Goal: Task Accomplishment & Management: Manage account settings

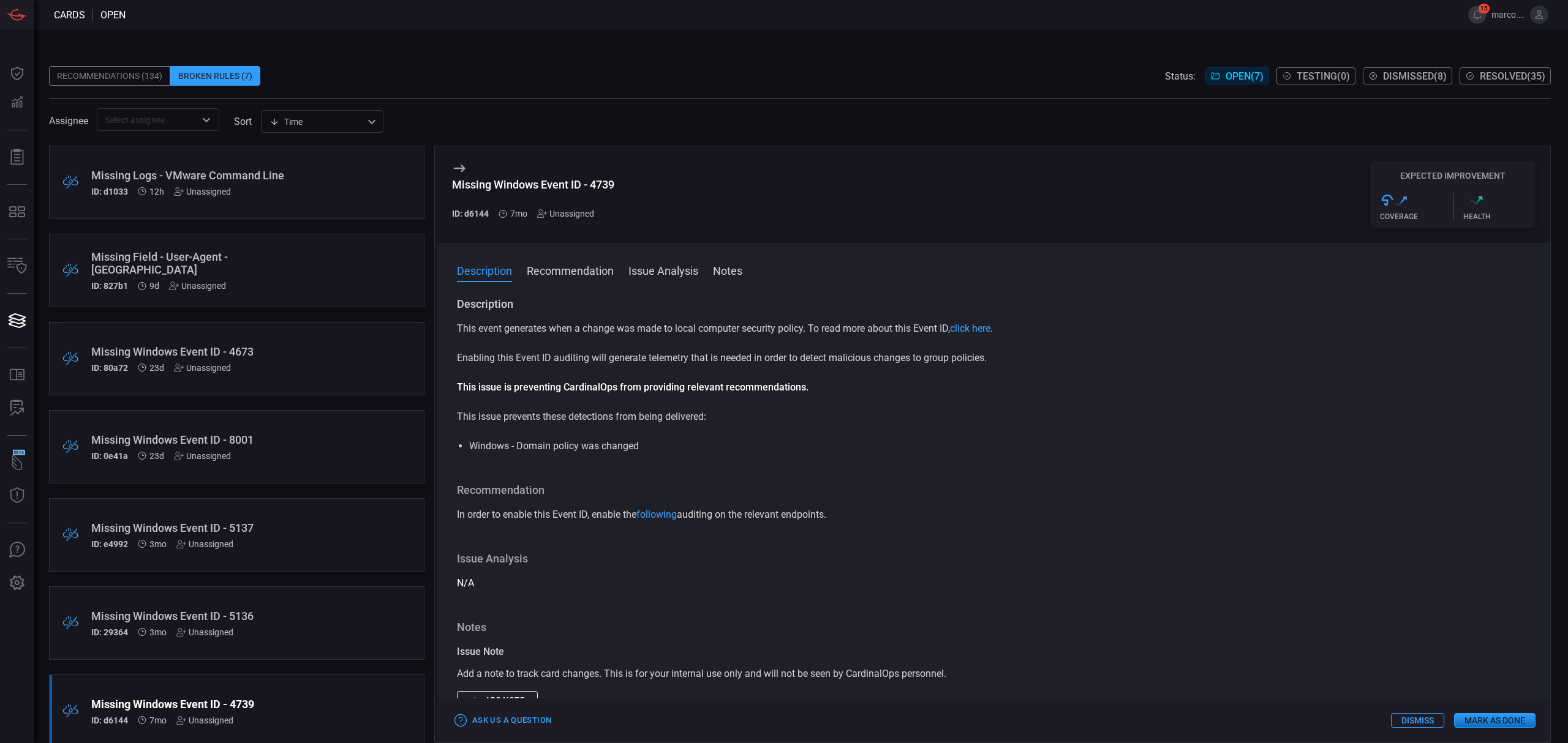
scroll to position [20, 0]
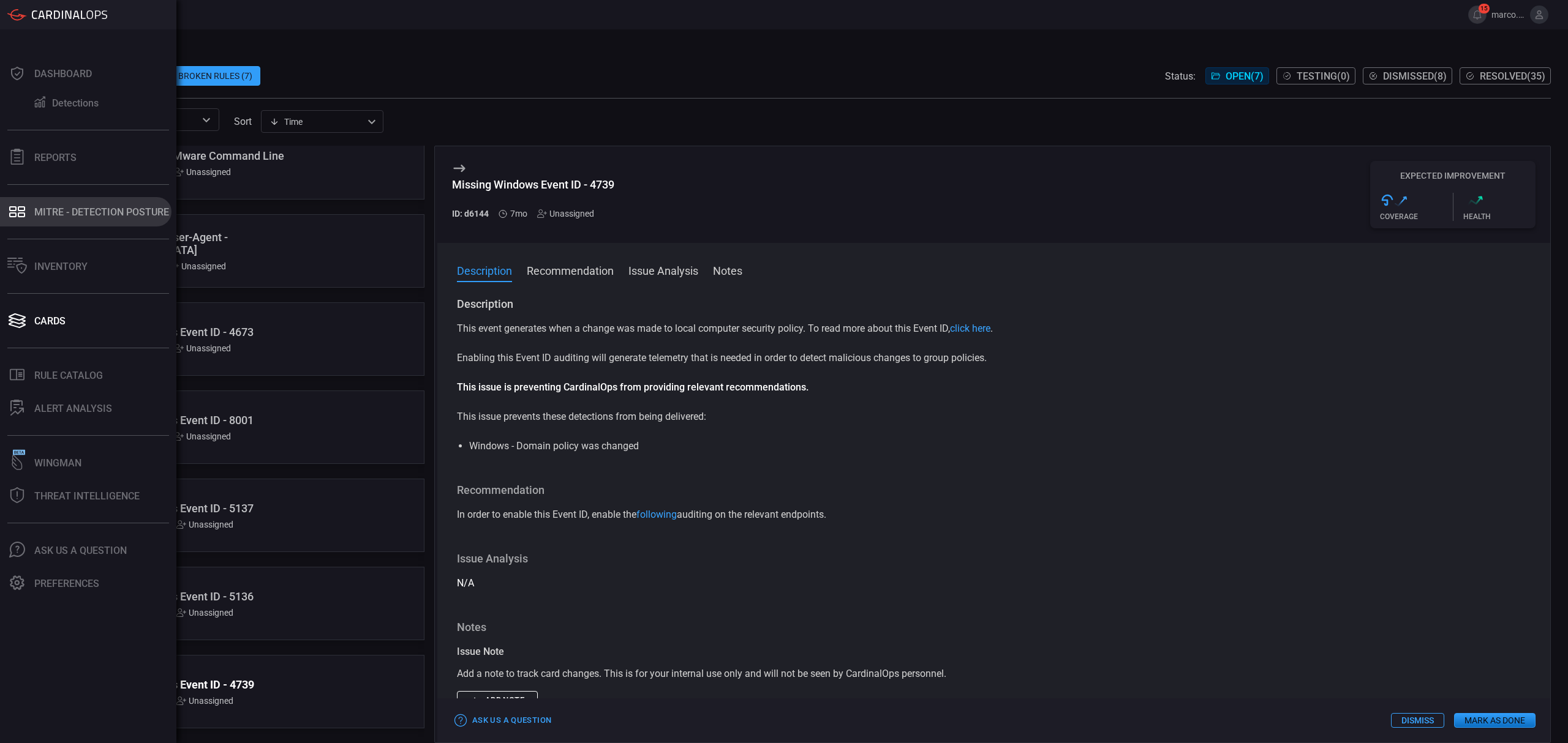
click at [57, 205] on button "MITRE - Detection Posture" at bounding box center [86, 211] width 172 height 29
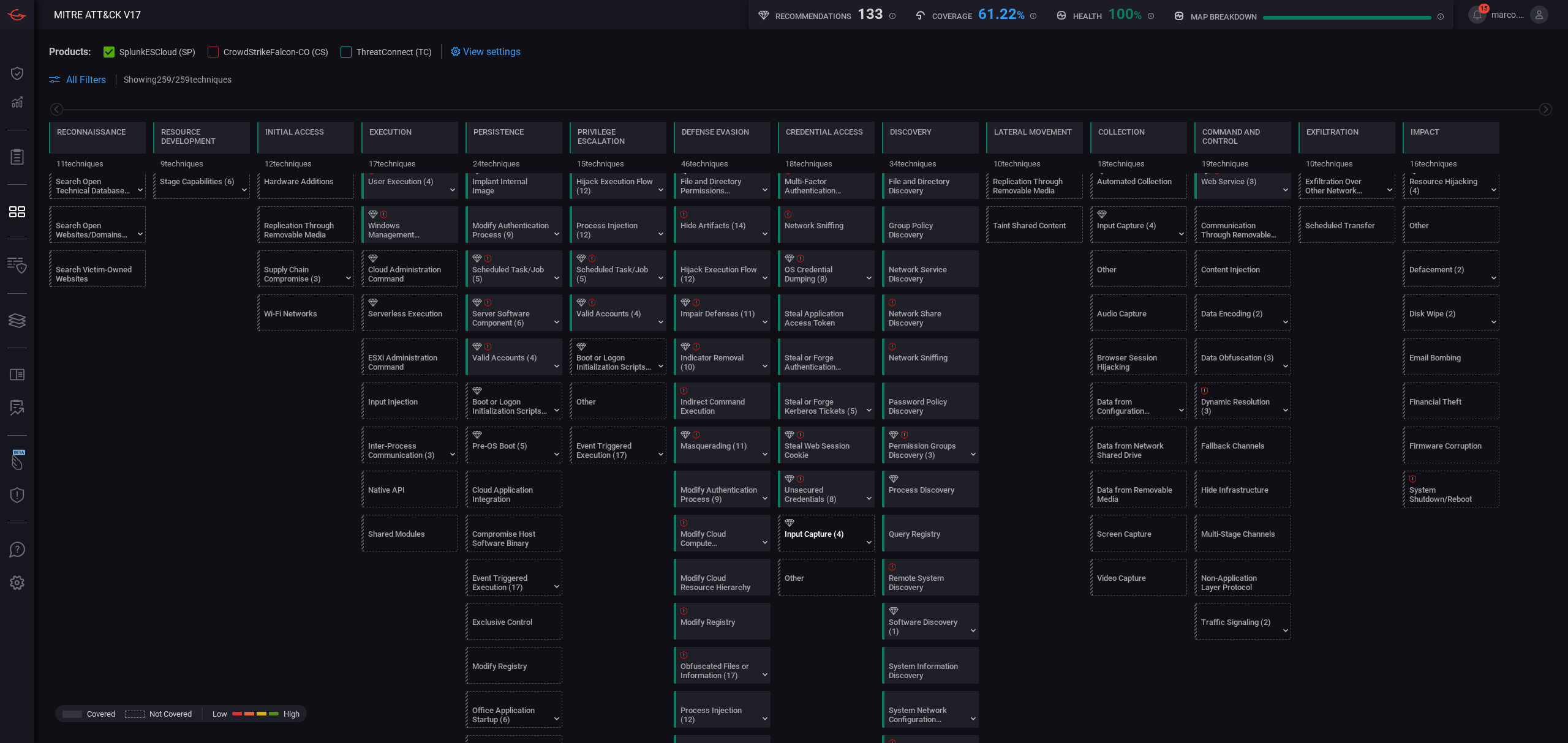
scroll to position [407, 0]
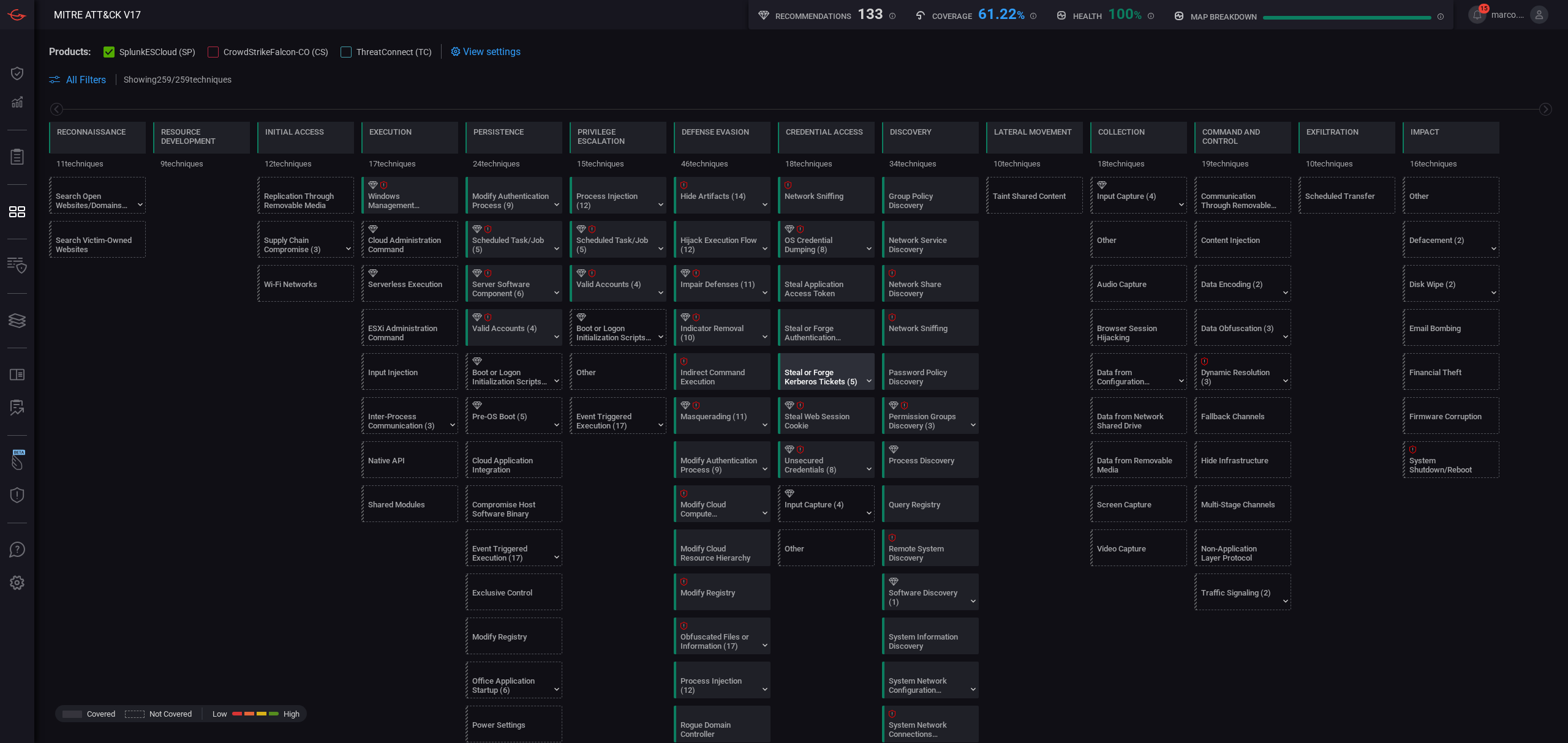
click at [851, 386] on div "Steal or Forge Kerberos Tickets (5)" at bounding box center [823, 377] width 77 height 18
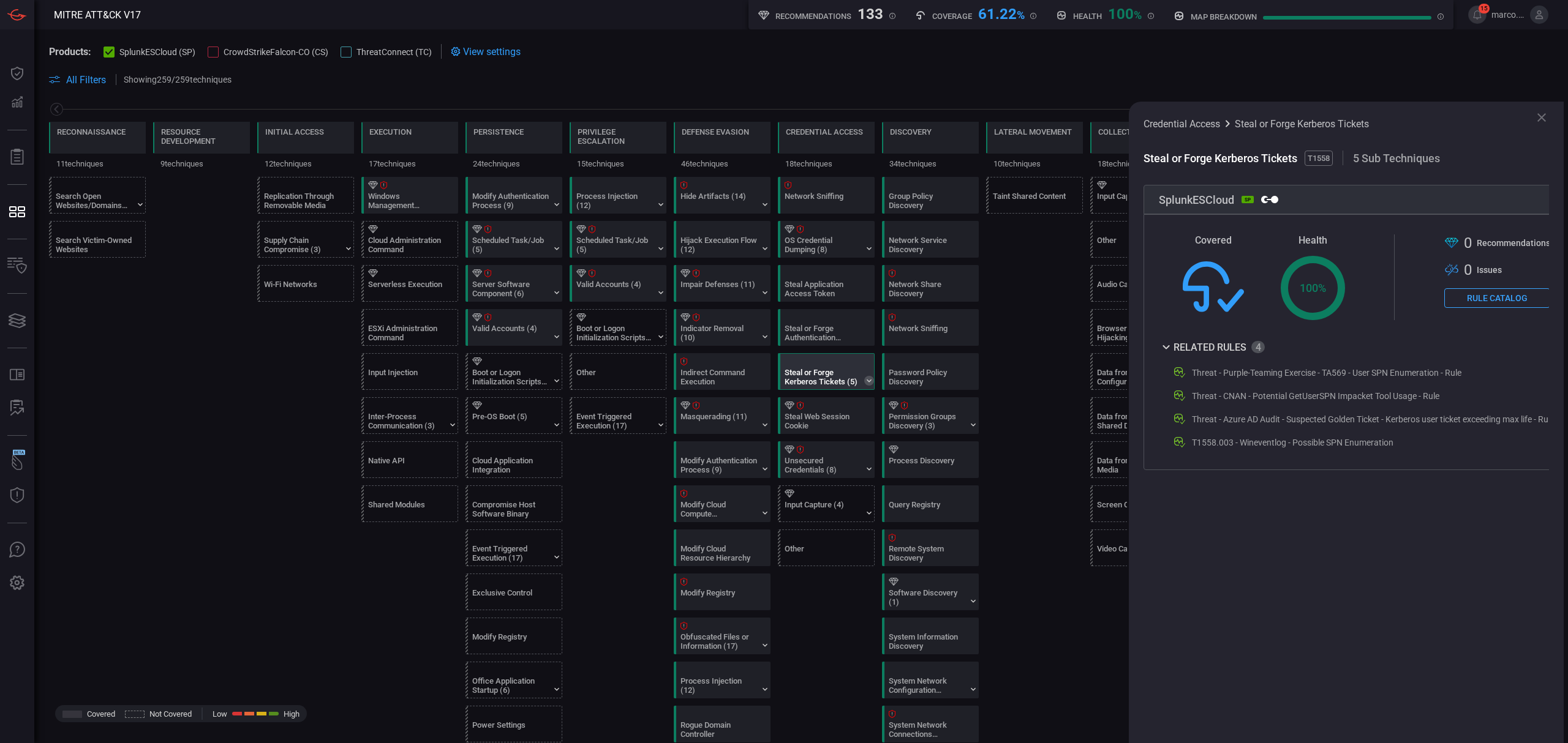
click at [867, 383] on icon at bounding box center [869, 380] width 10 height 10
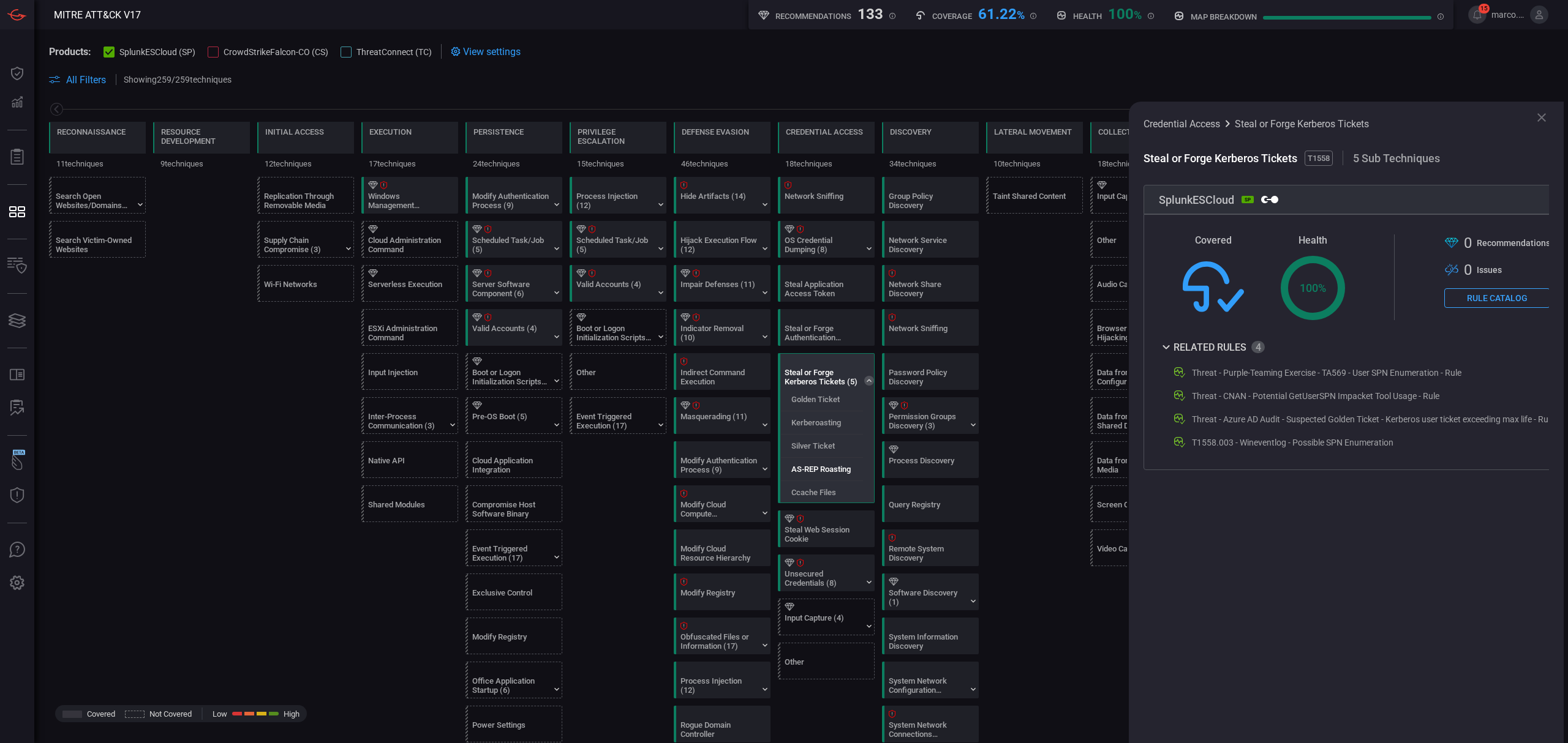
click at [845, 473] on label "AS-REP Roasting" at bounding box center [821, 470] width 59 height 9
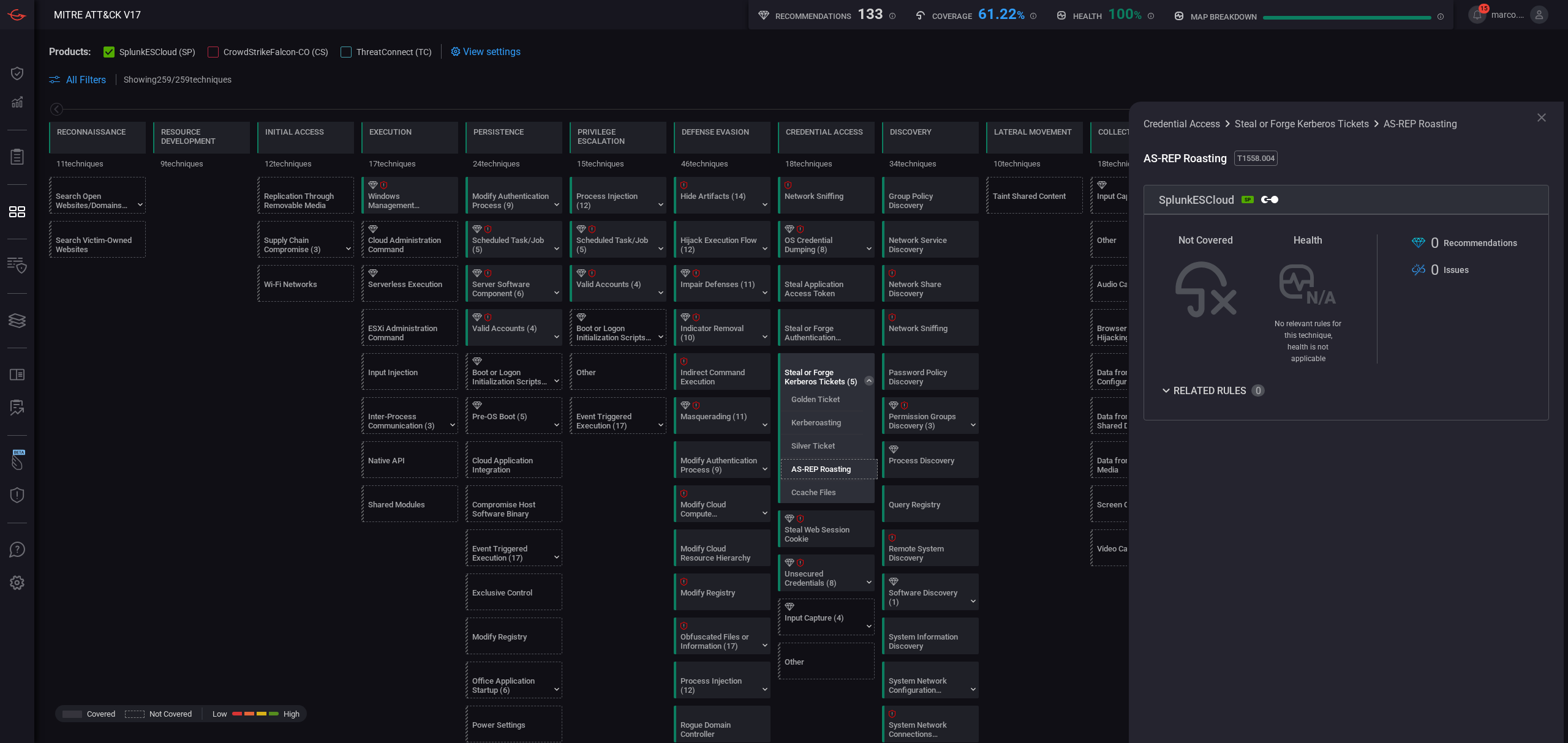
click at [839, 473] on label "AS-REP Roasting" at bounding box center [821, 470] width 59 height 9
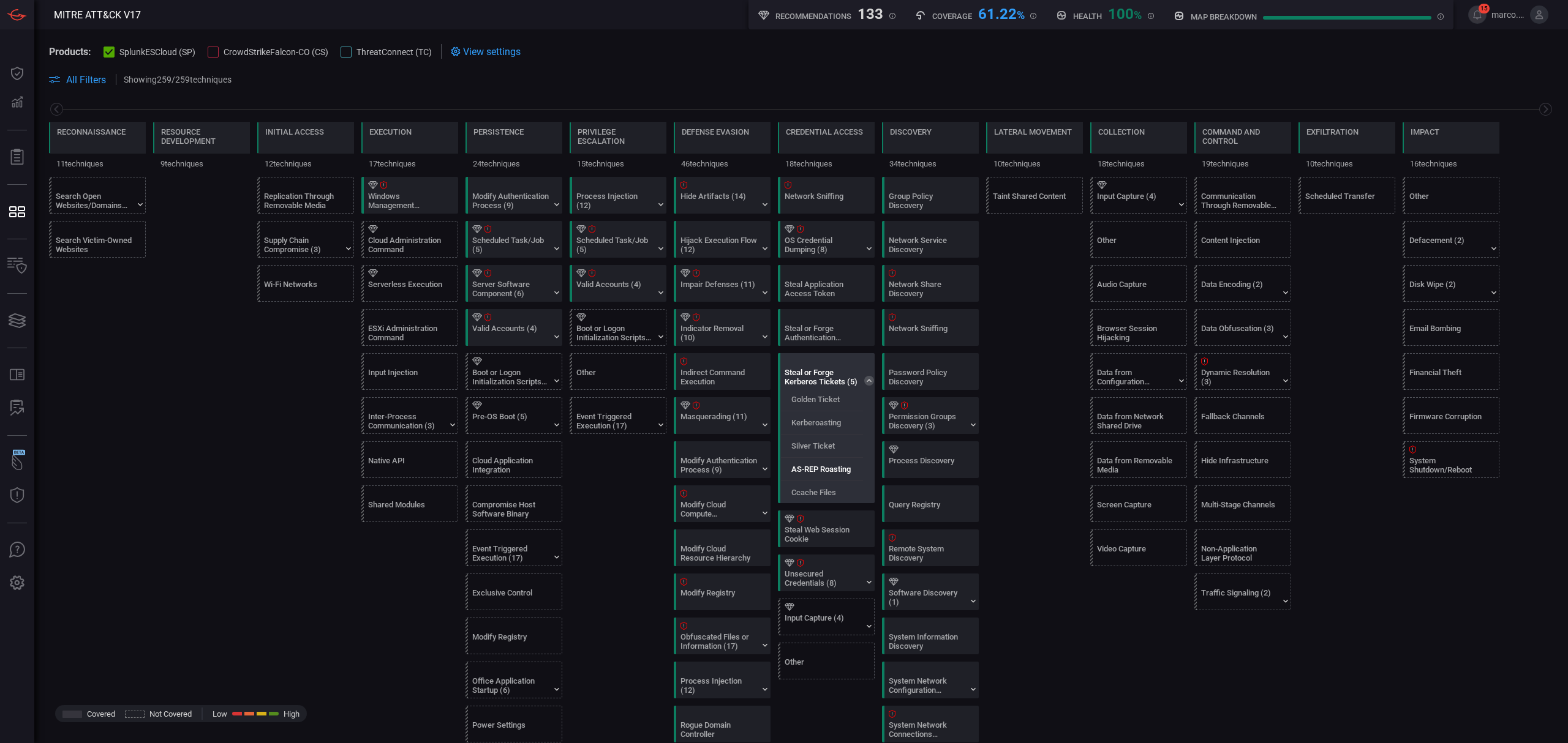
click at [838, 473] on label "AS-REP Roasting" at bounding box center [821, 470] width 59 height 9
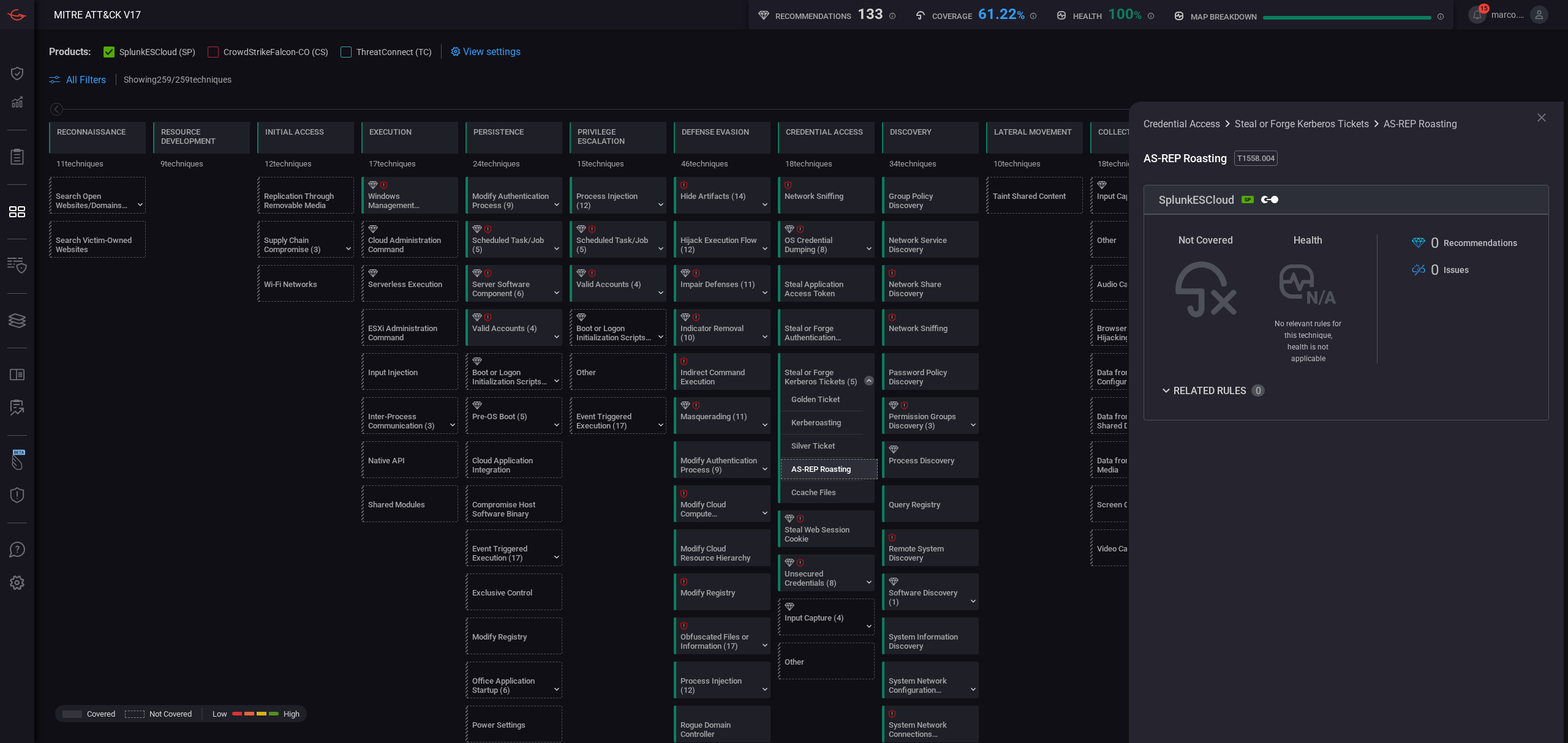
click at [1172, 383] on icon at bounding box center [1166, 390] width 15 height 15
click at [1165, 383] on icon at bounding box center [1166, 390] width 15 height 15
click at [1165, 388] on icon at bounding box center [1166, 390] width 7 height 4
click at [818, 427] on label "Kerberoasting" at bounding box center [816, 423] width 50 height 9
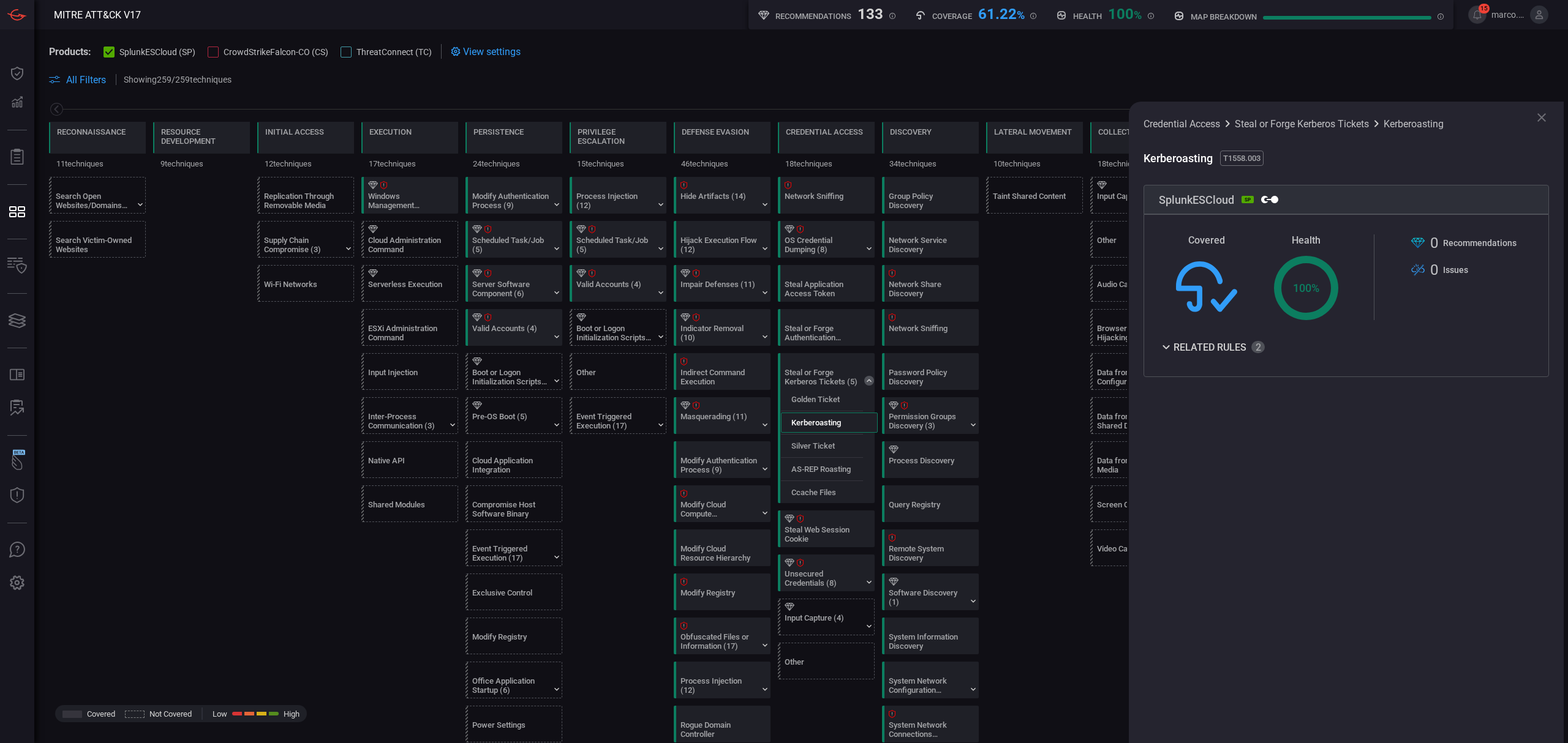
click at [1166, 347] on icon at bounding box center [1166, 347] width 15 height 15
click at [1164, 347] on icon at bounding box center [1166, 347] width 7 height 4
click at [828, 329] on div "Steal or Forge Authentication Certificates" at bounding box center [823, 333] width 77 height 18
click at [1487, 297] on button "Rule Catalog" at bounding box center [1464, 299] width 106 height 20
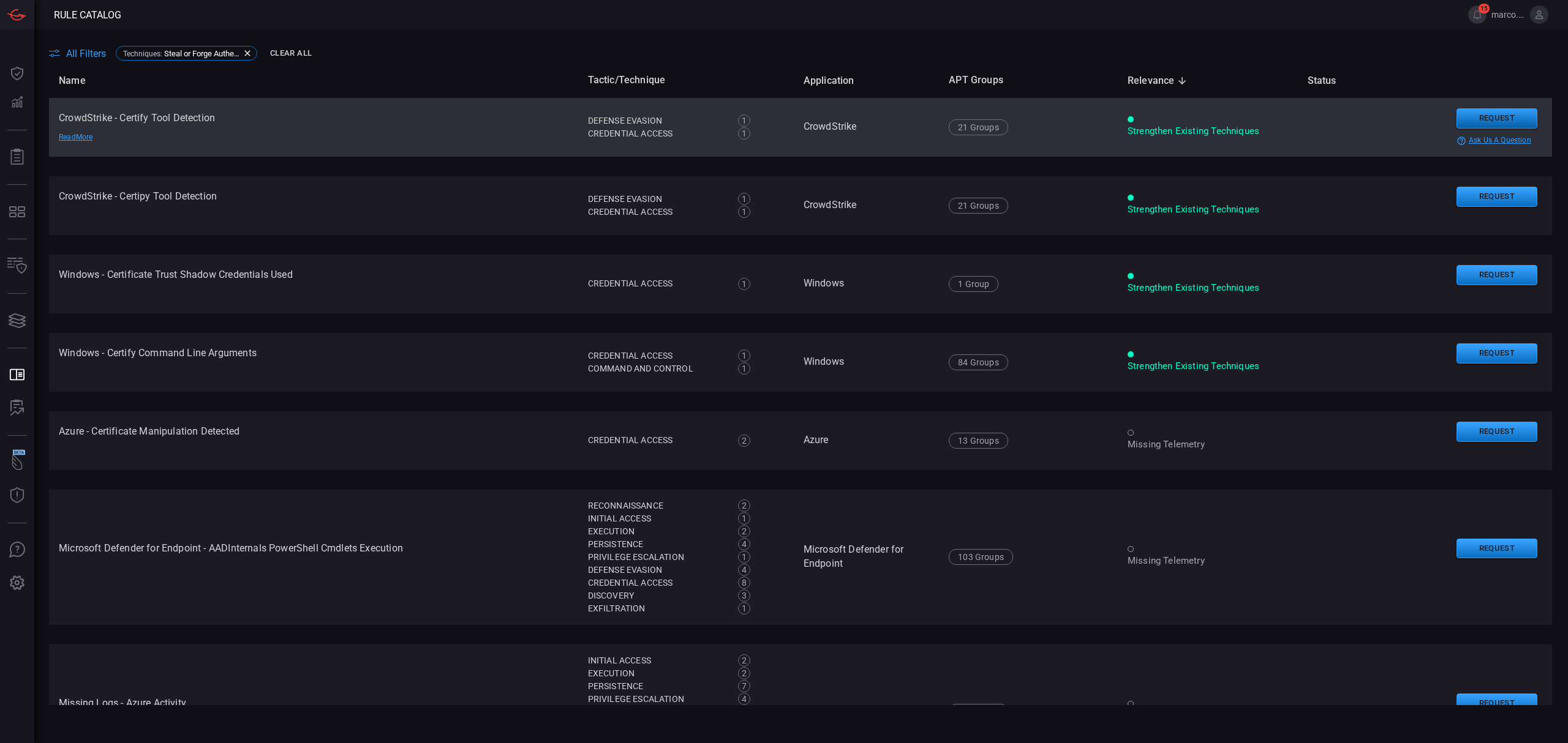
click at [1470, 116] on button "Request" at bounding box center [1497, 118] width 81 height 20
click at [1427, 135] on button "Continue" at bounding box center [1432, 136] width 81 height 18
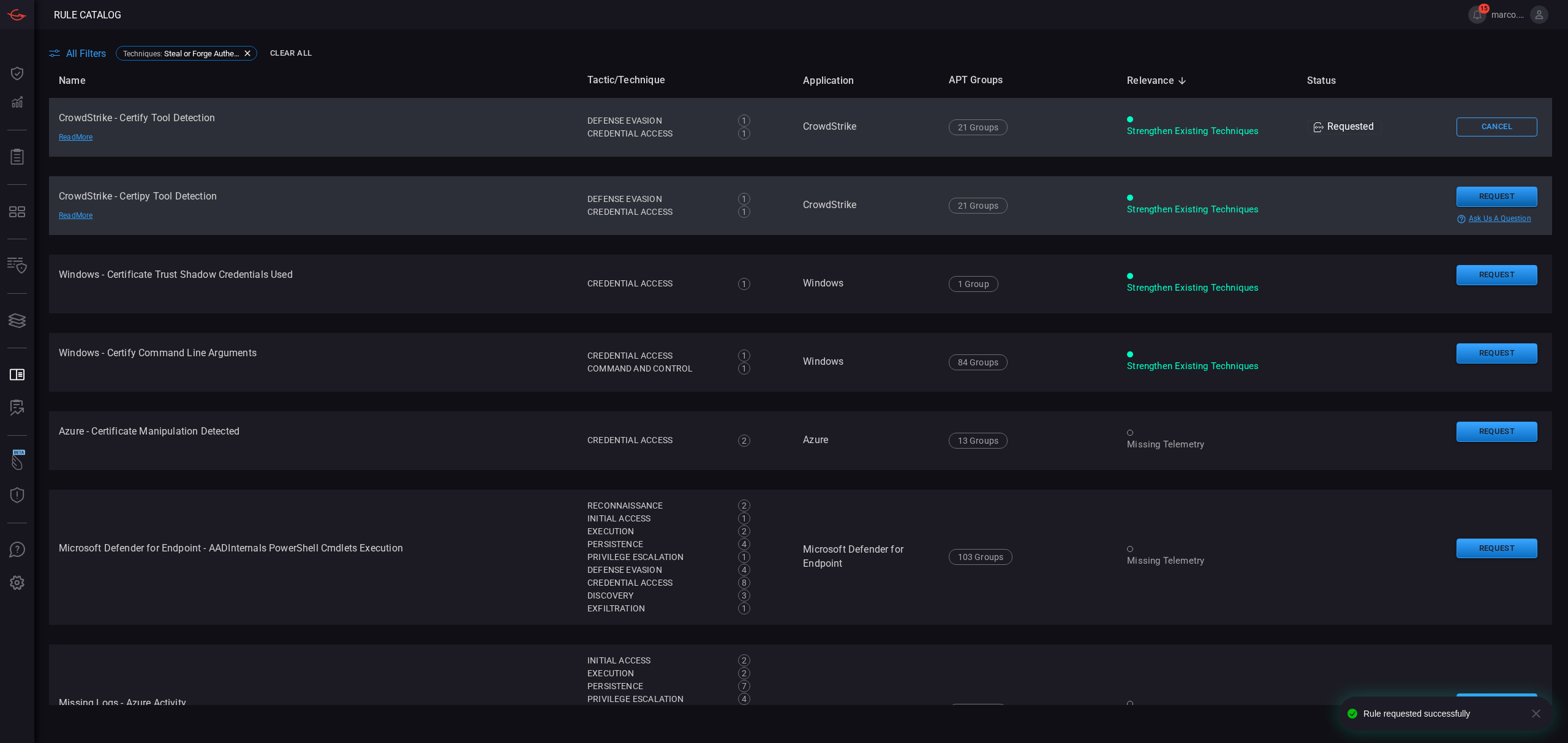
click at [1469, 197] on button "Request" at bounding box center [1497, 197] width 81 height 20
click at [1438, 215] on button "Continue" at bounding box center [1431, 215] width 81 height 18
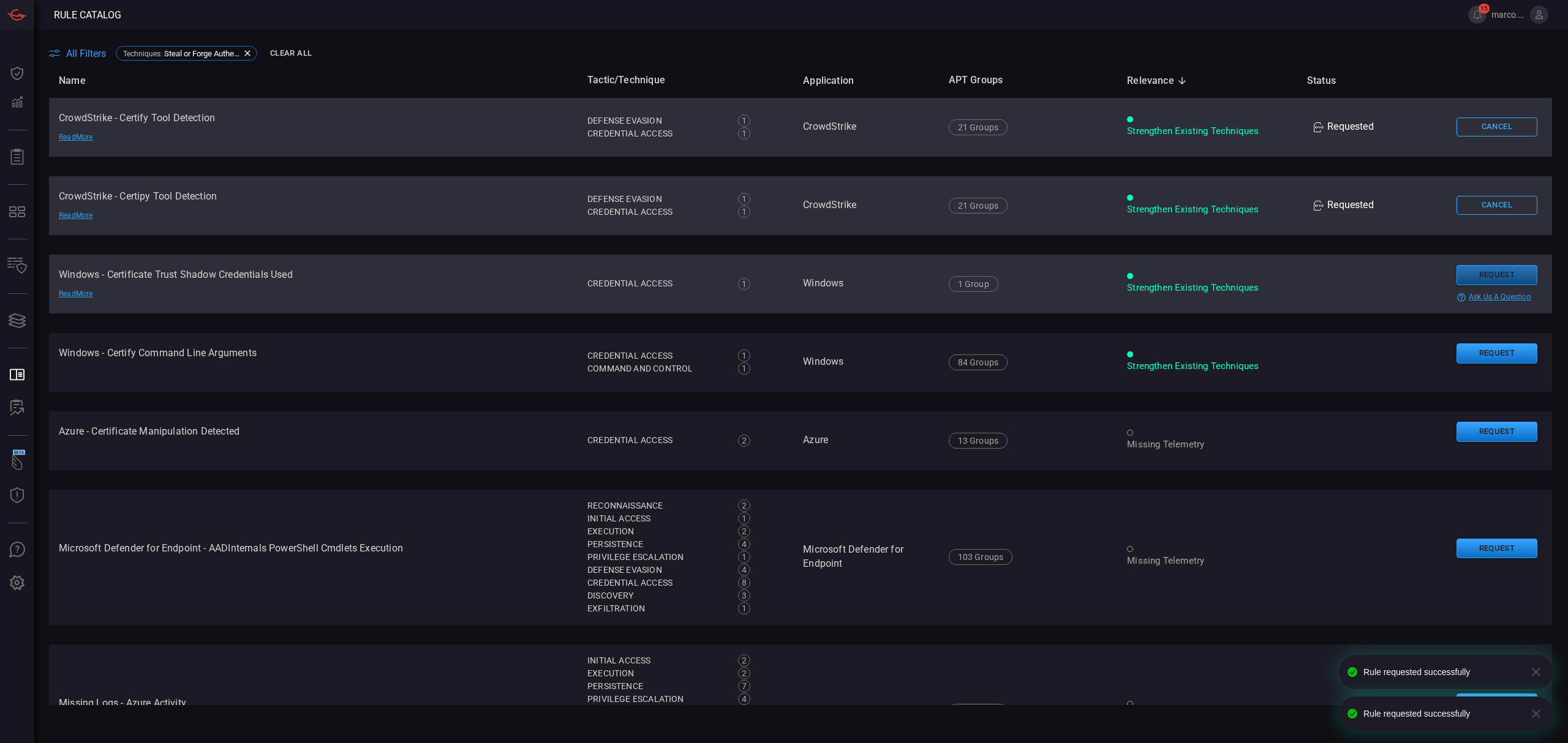
click at [1463, 273] on button "Request" at bounding box center [1497, 275] width 81 height 20
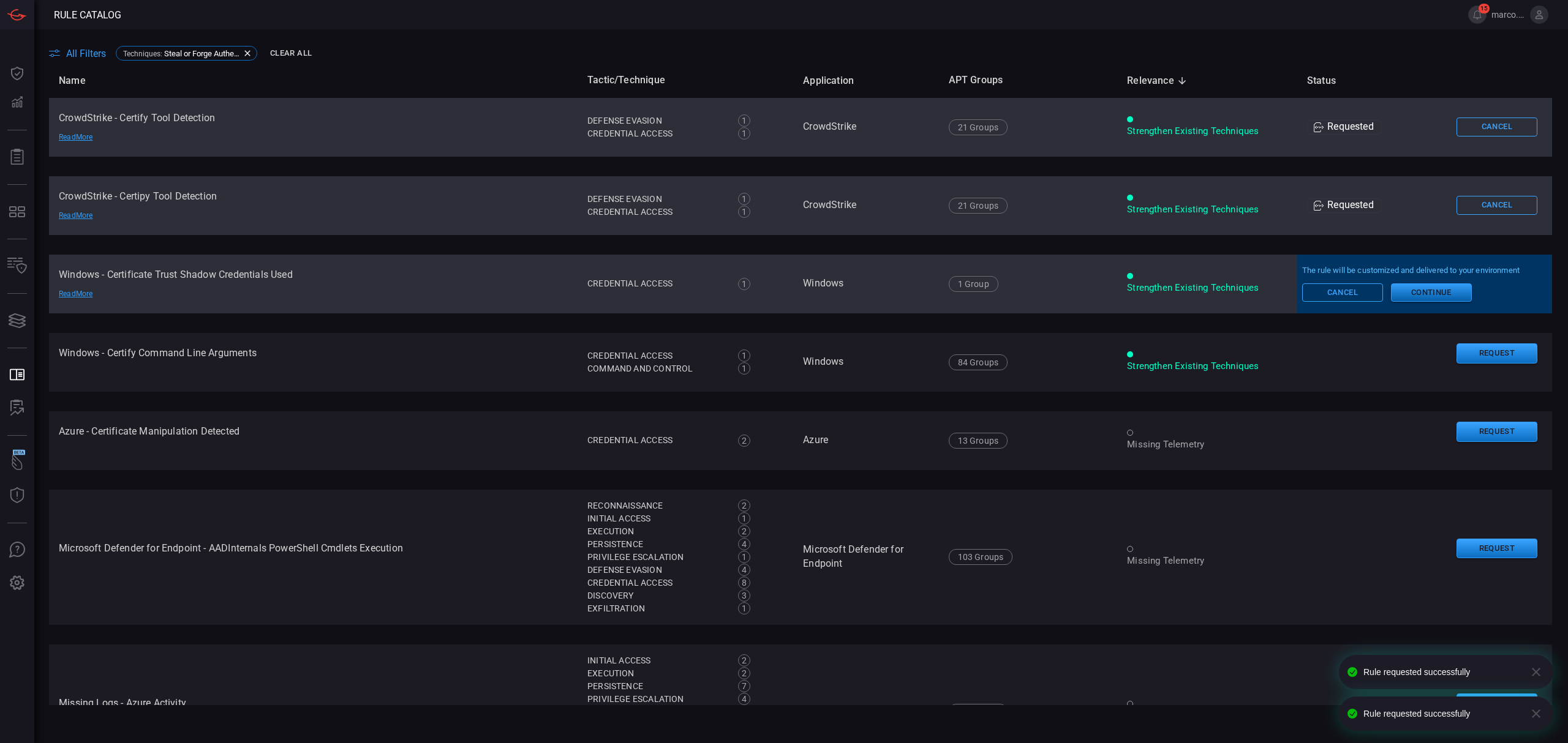
click at [1427, 291] on button "Continue" at bounding box center [1431, 293] width 81 height 18
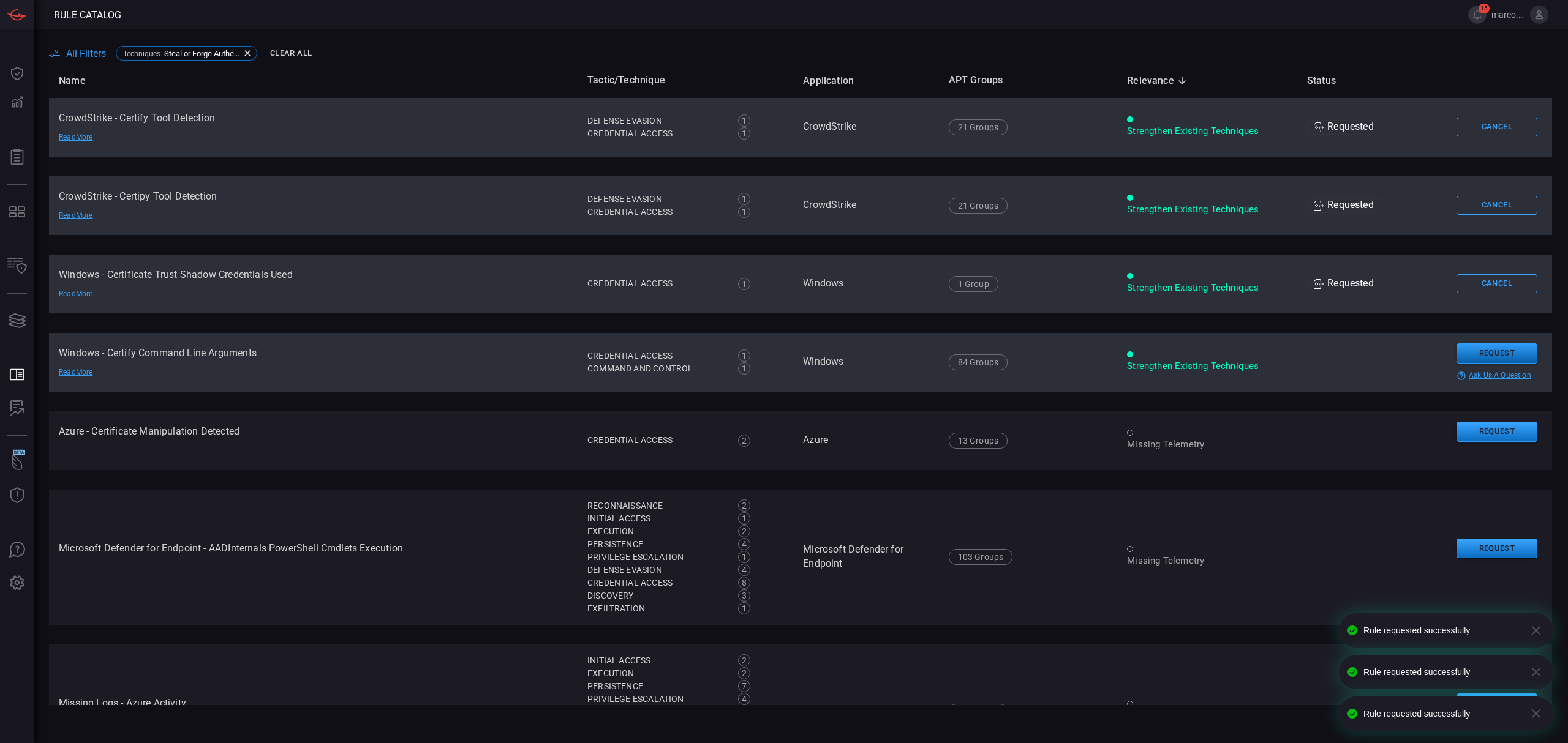
click at [1464, 351] on button "Request" at bounding box center [1497, 353] width 81 height 20
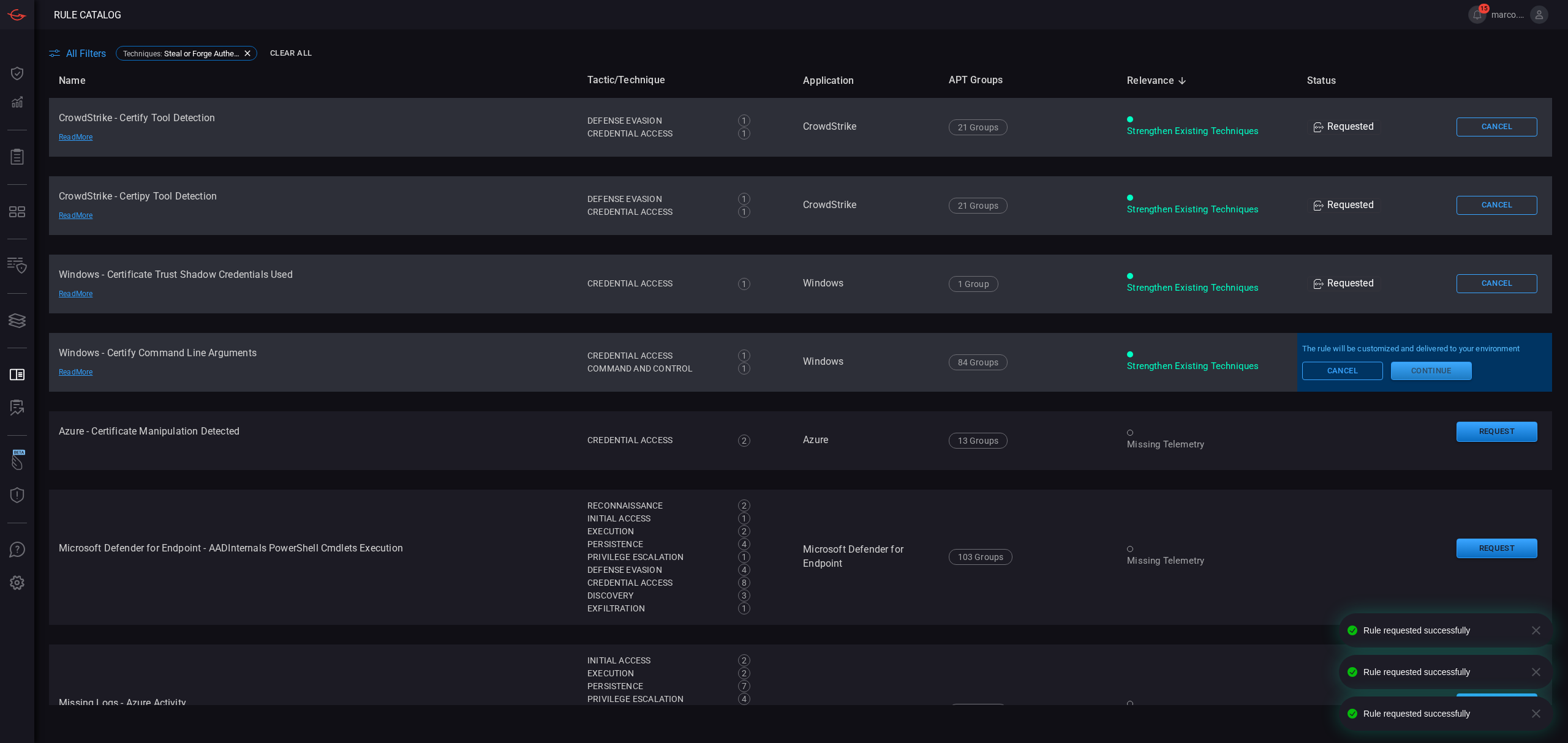
click at [1420, 376] on button "Continue" at bounding box center [1431, 371] width 81 height 18
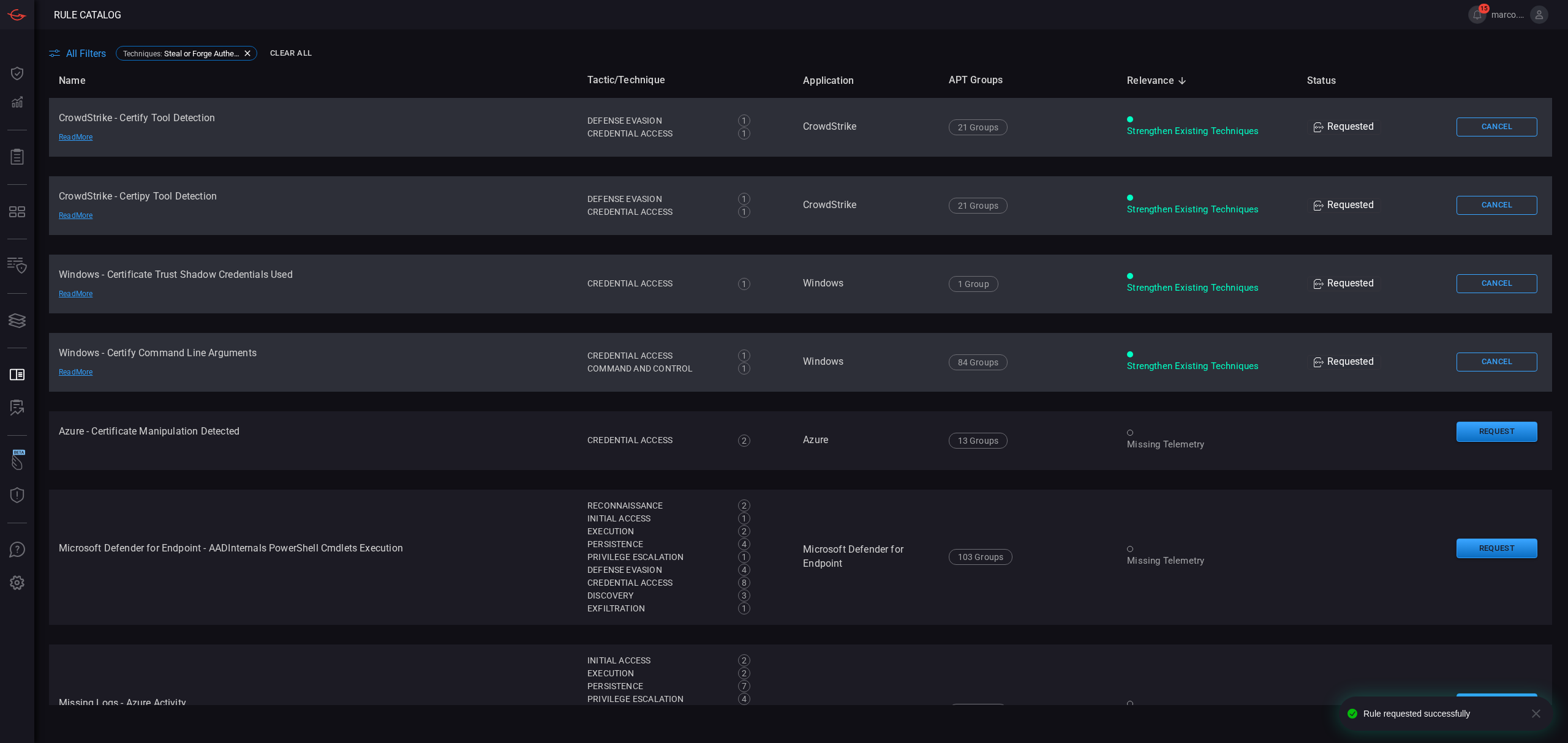
click at [1094, 35] on main "All Filters Techniques : Steal or Forge Authentication Certificates Clear All N…" at bounding box center [784, 386] width 1568 height 714
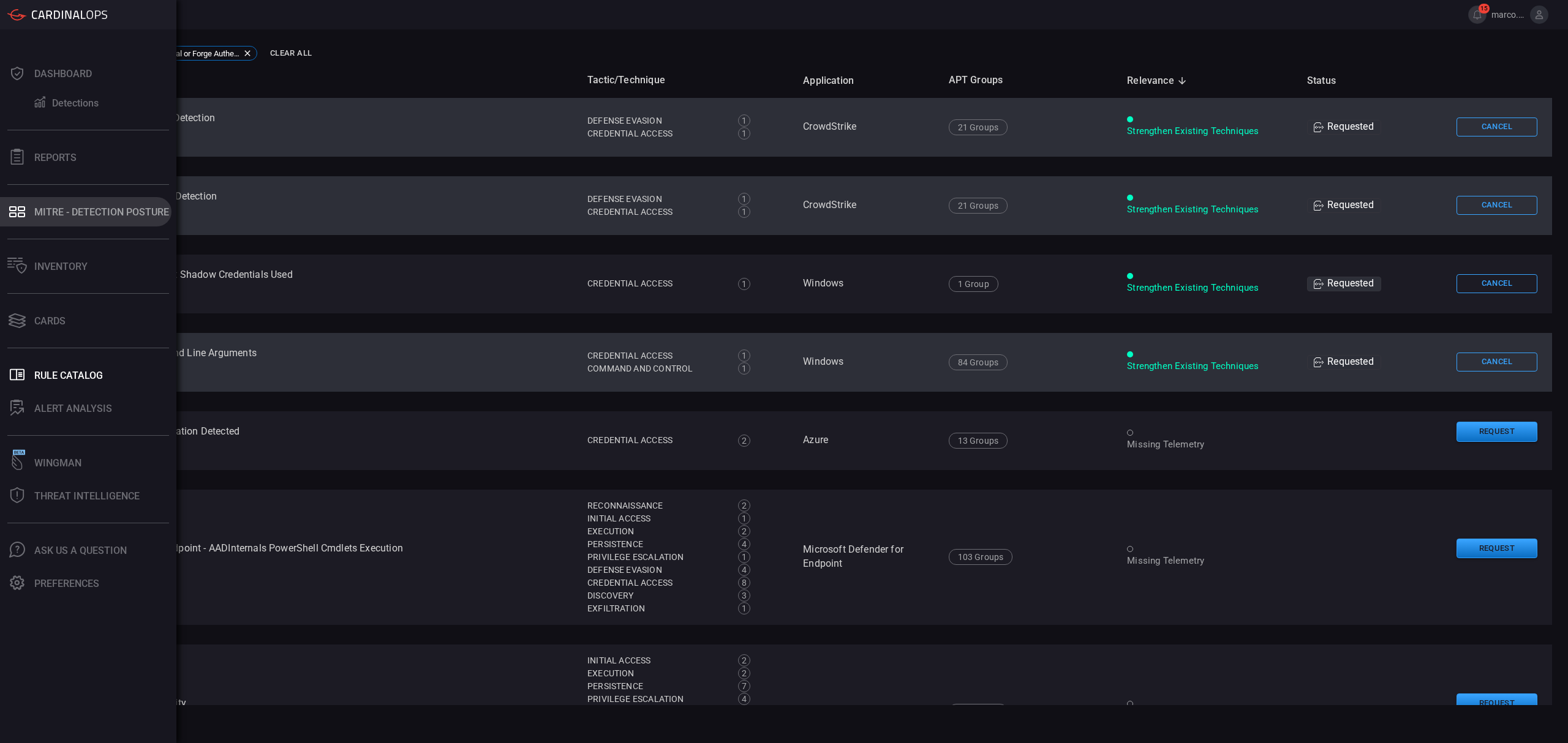
click at [82, 221] on button "MITRE - Detection Posture" at bounding box center [86, 211] width 172 height 29
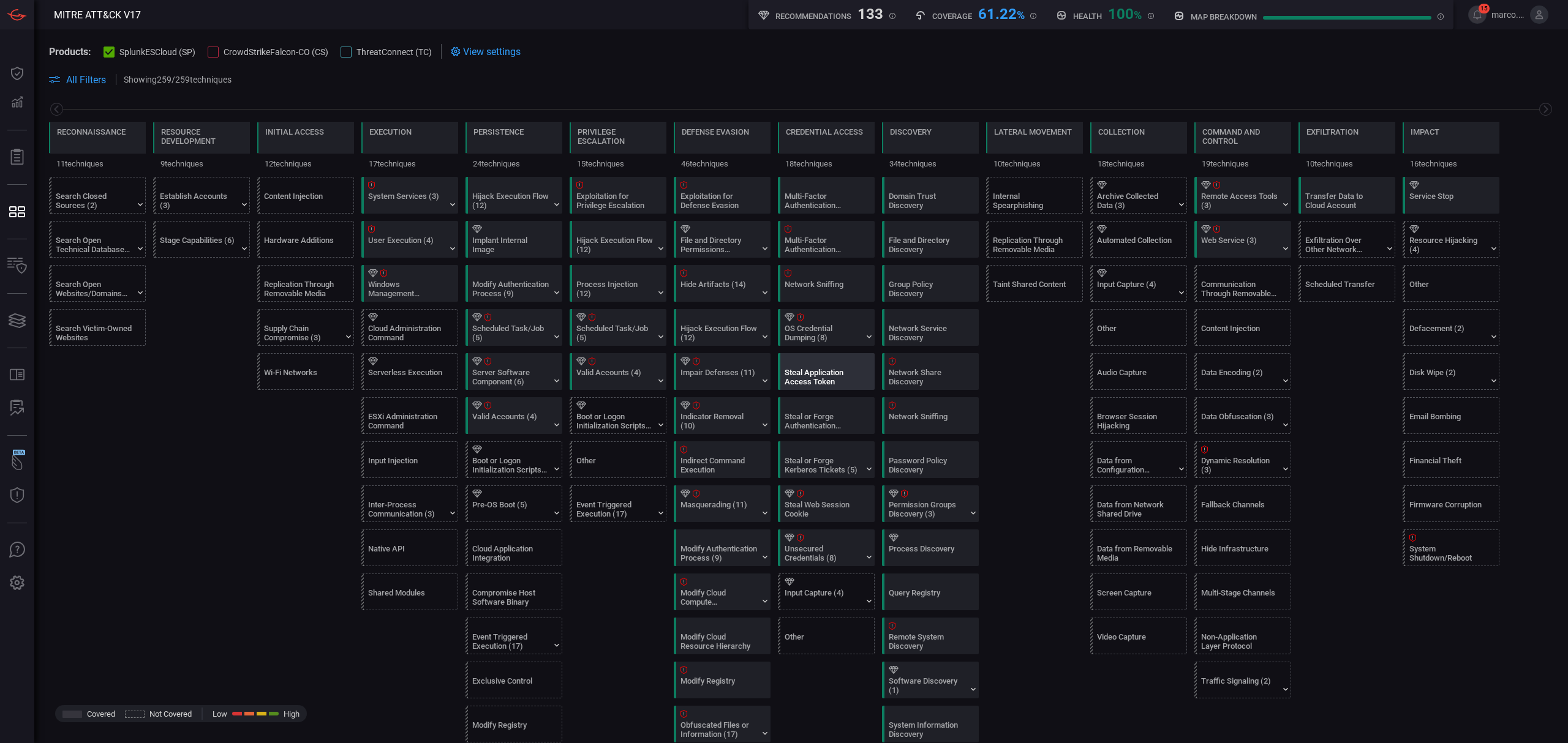
scroll to position [407, 0]
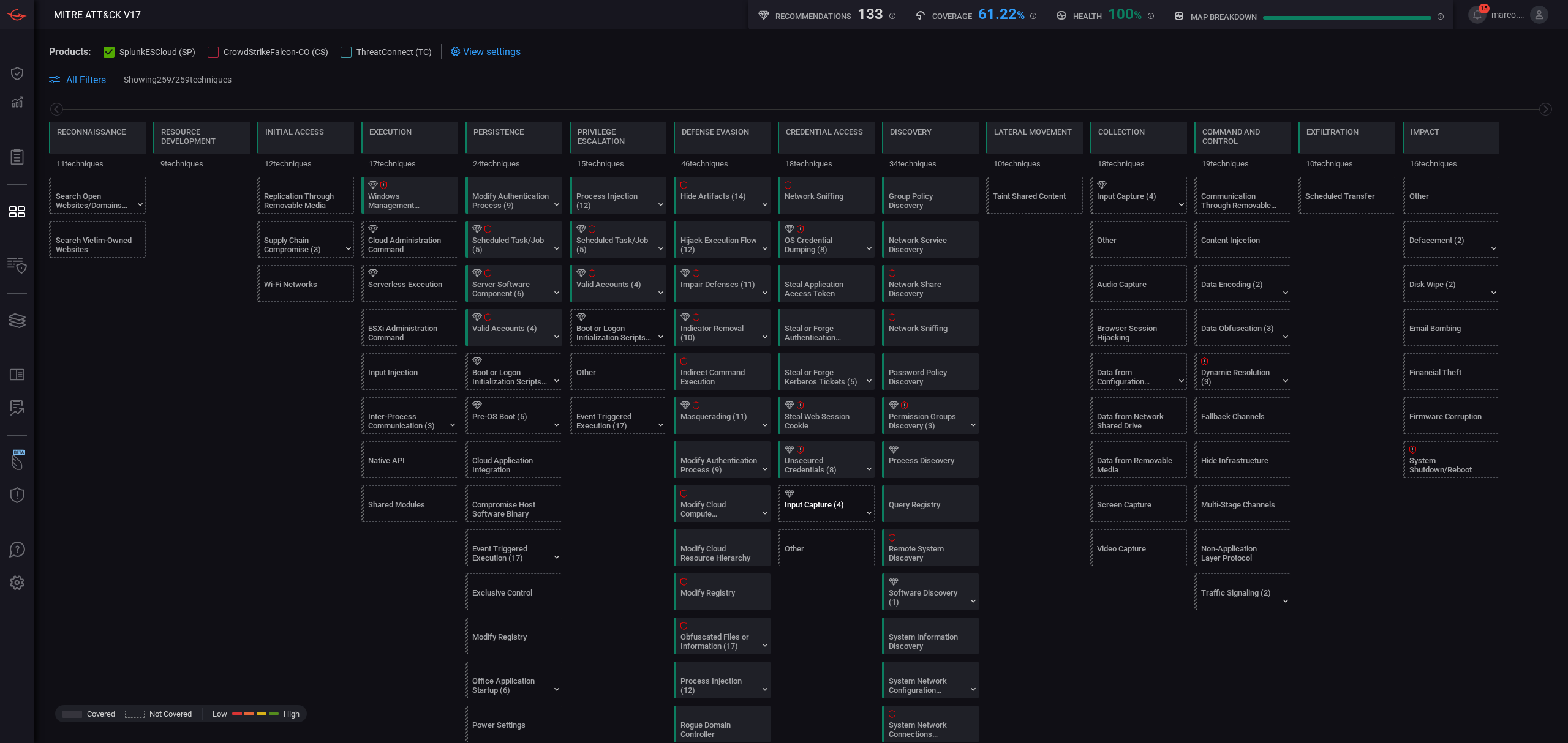
click at [812, 511] on div "Input Capture (4)" at bounding box center [823, 509] width 77 height 18
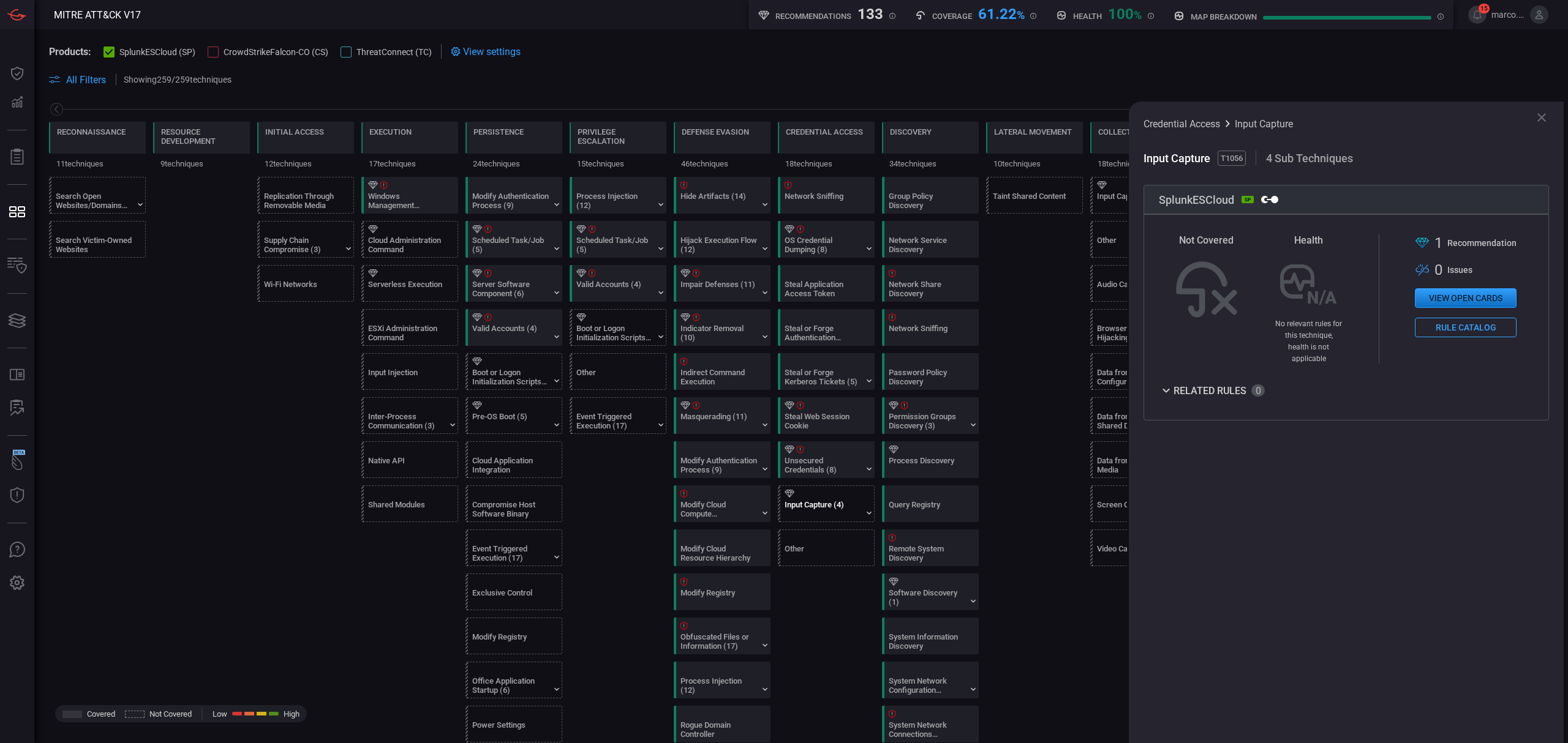
click at [1445, 295] on button "View open cards" at bounding box center [1466, 299] width 102 height 20
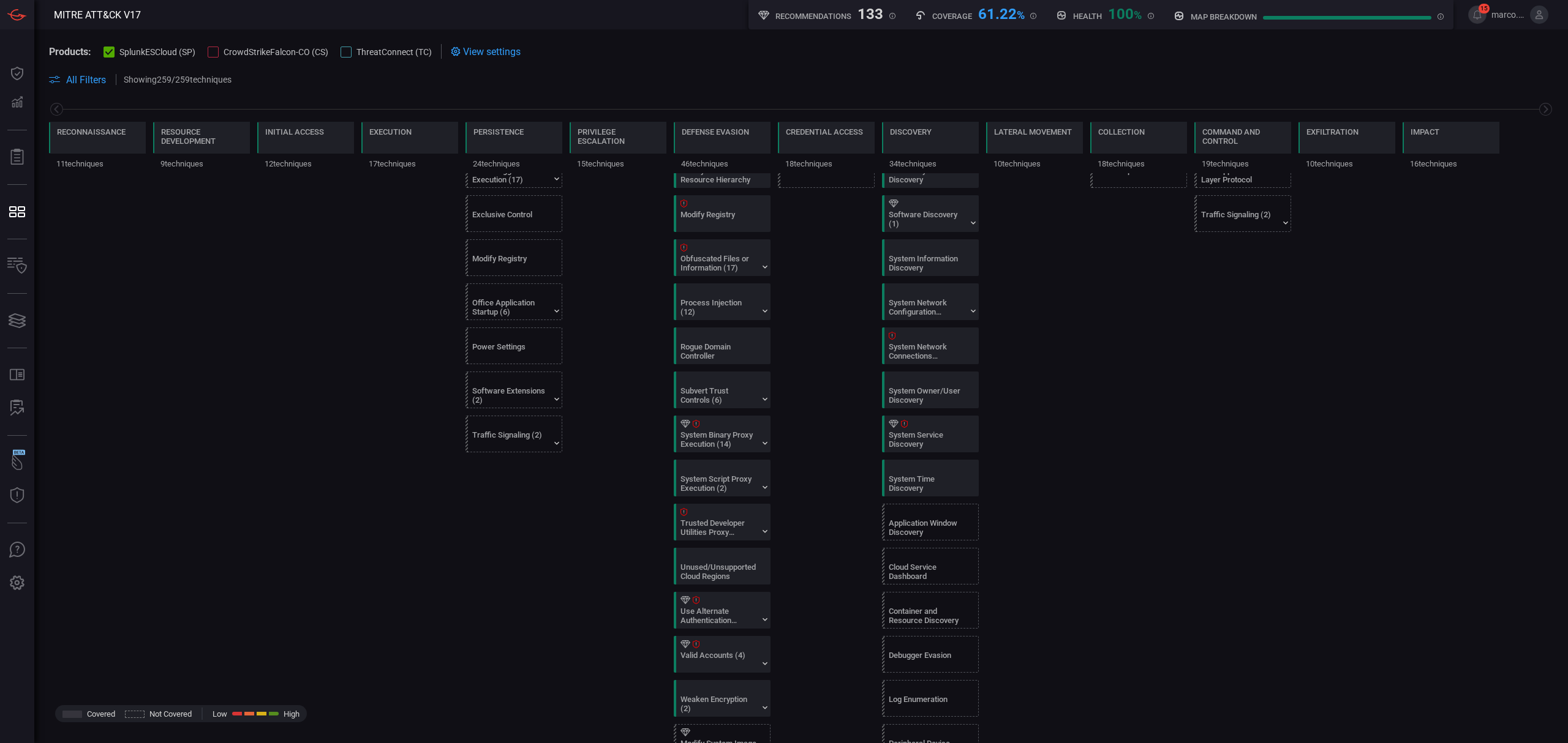
scroll to position [816, 0]
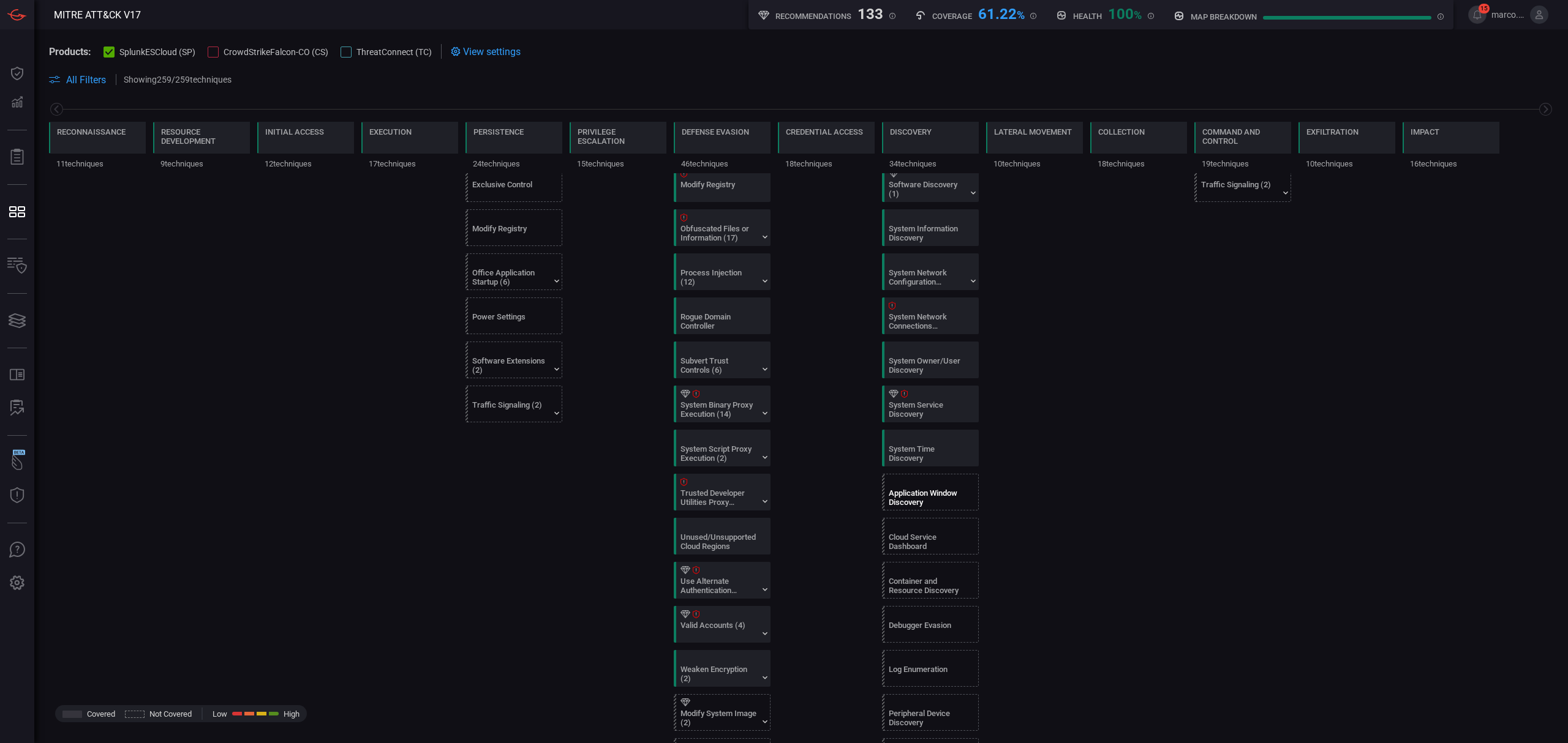
click at [946, 498] on div "Application Window Discovery" at bounding box center [933, 492] width 96 height 36
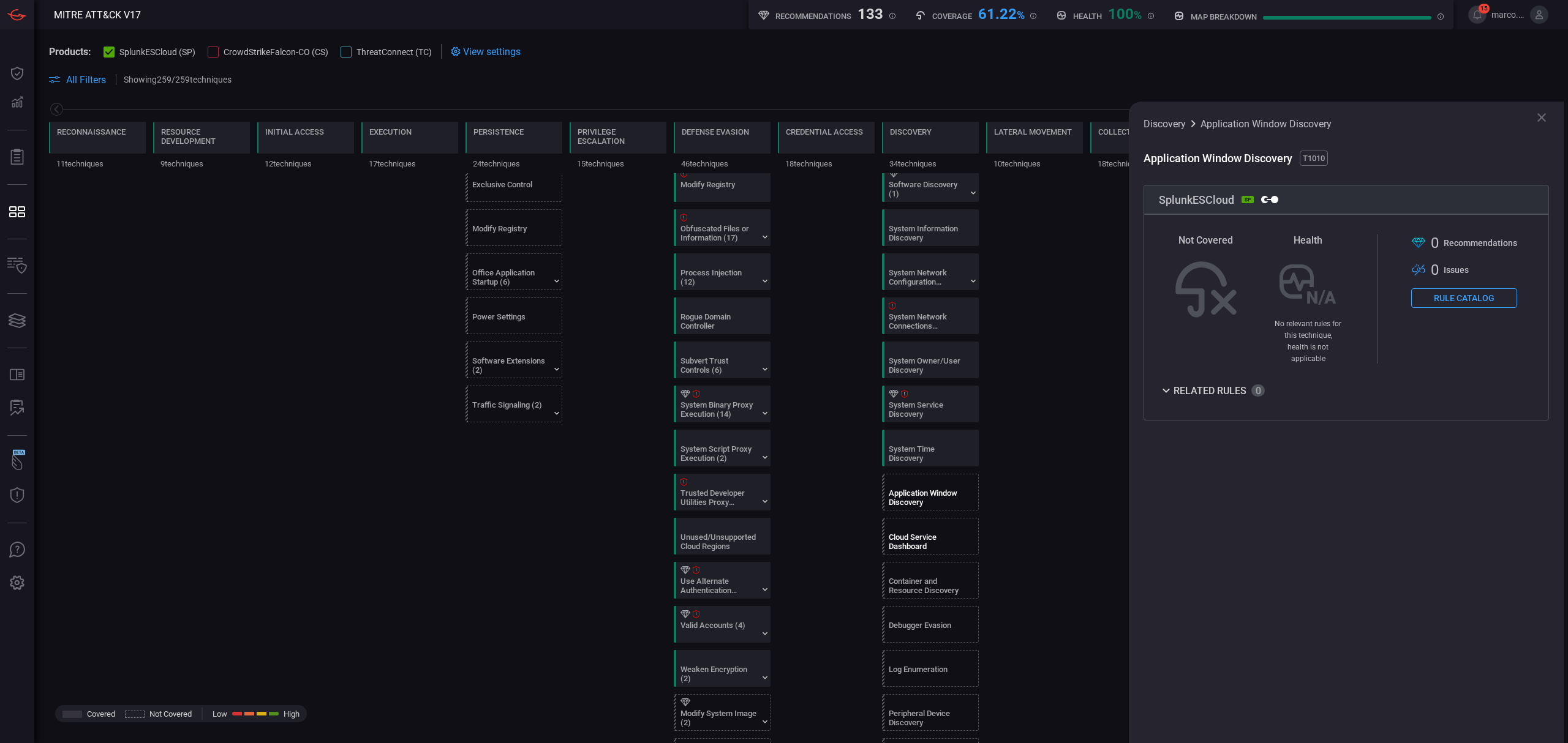
click at [944, 530] on div at bounding box center [932, 526] width 88 height 8
click at [937, 510] on div "Application Window Discovery" at bounding box center [933, 492] width 96 height 36
click at [1480, 300] on button "Rule Catalog" at bounding box center [1464, 299] width 106 height 20
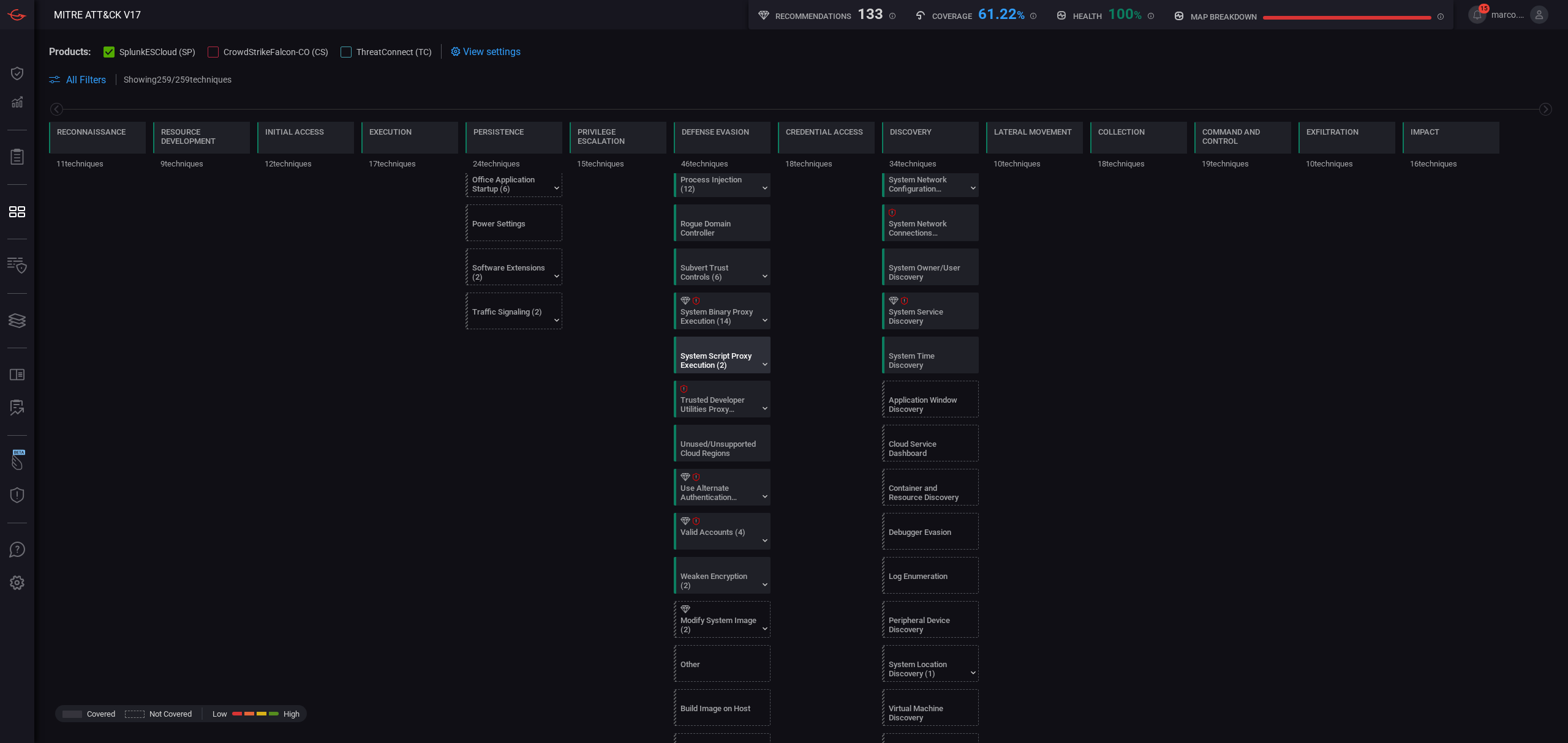
scroll to position [816, 0]
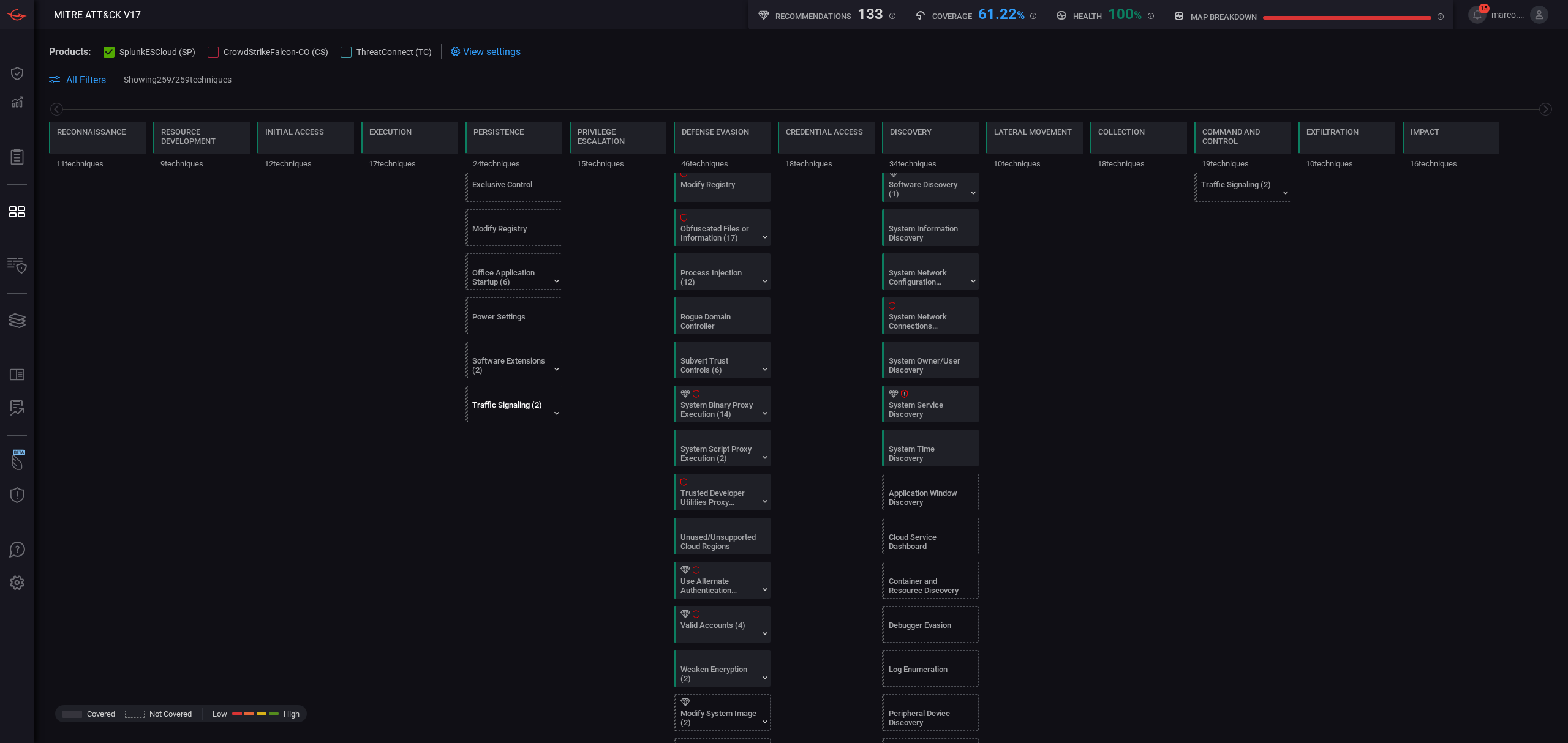
click at [518, 419] on div "Traffic Signaling (2)" at bounding box center [511, 409] width 77 height 18
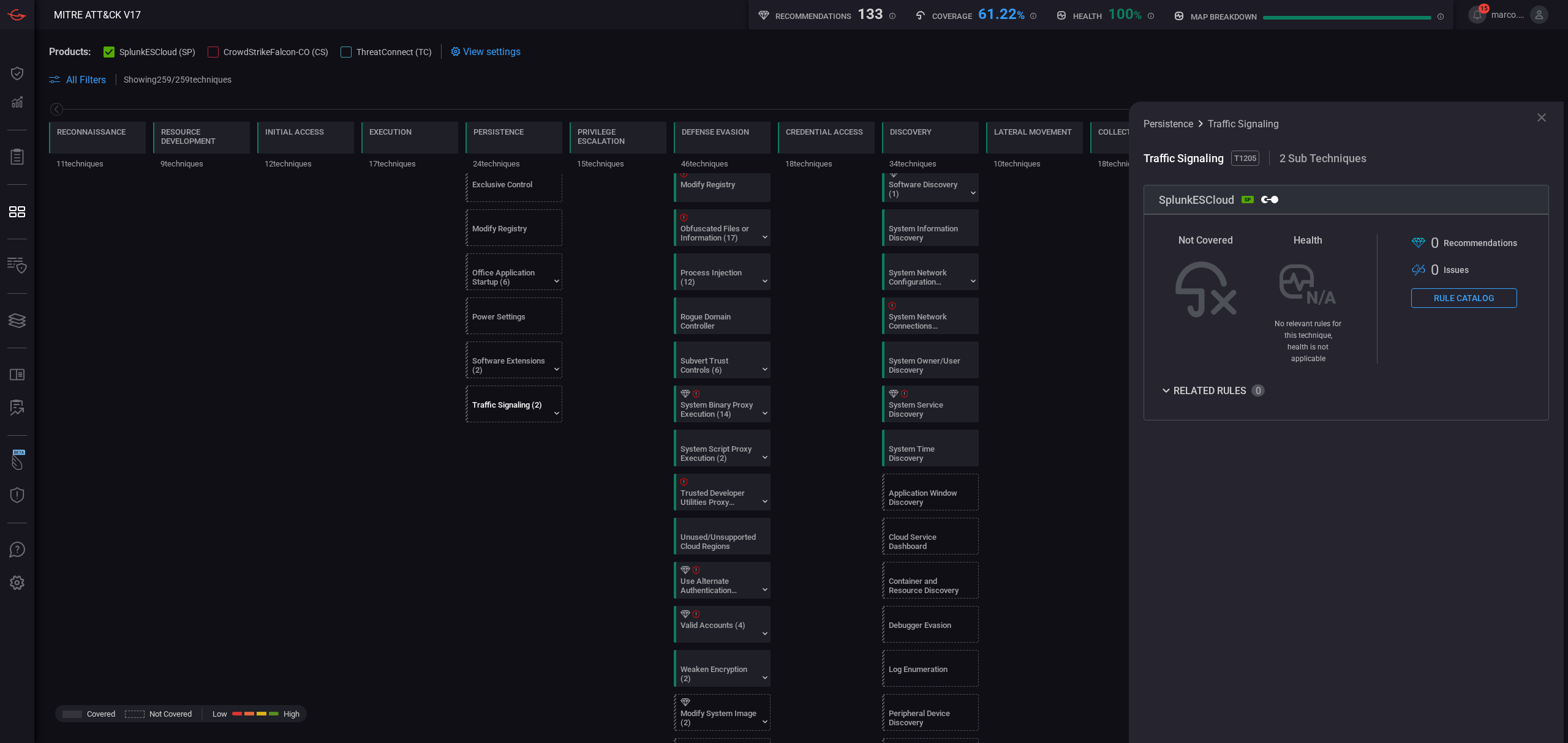
click at [1478, 300] on button "Rule Catalog" at bounding box center [1464, 299] width 106 height 20
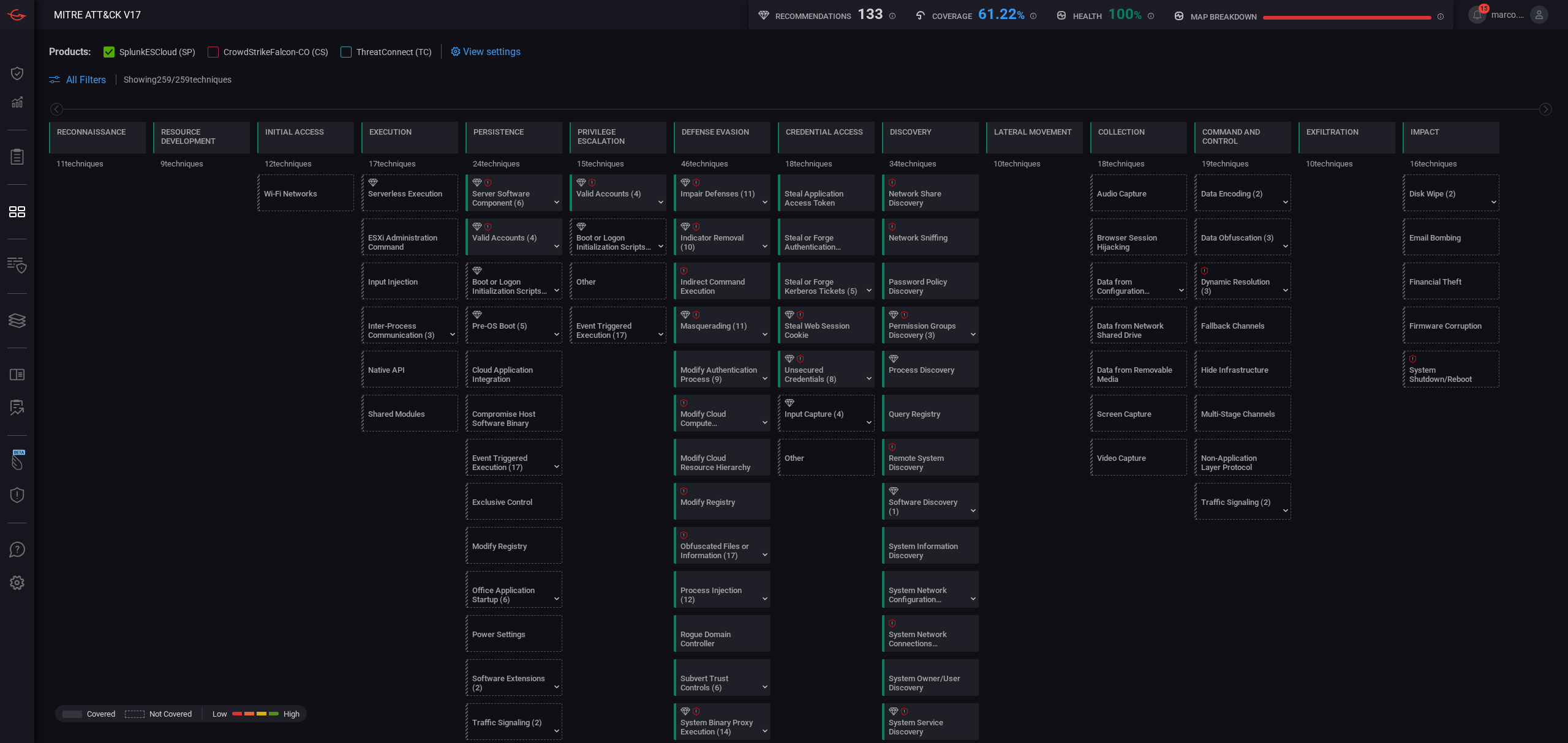
scroll to position [490, 0]
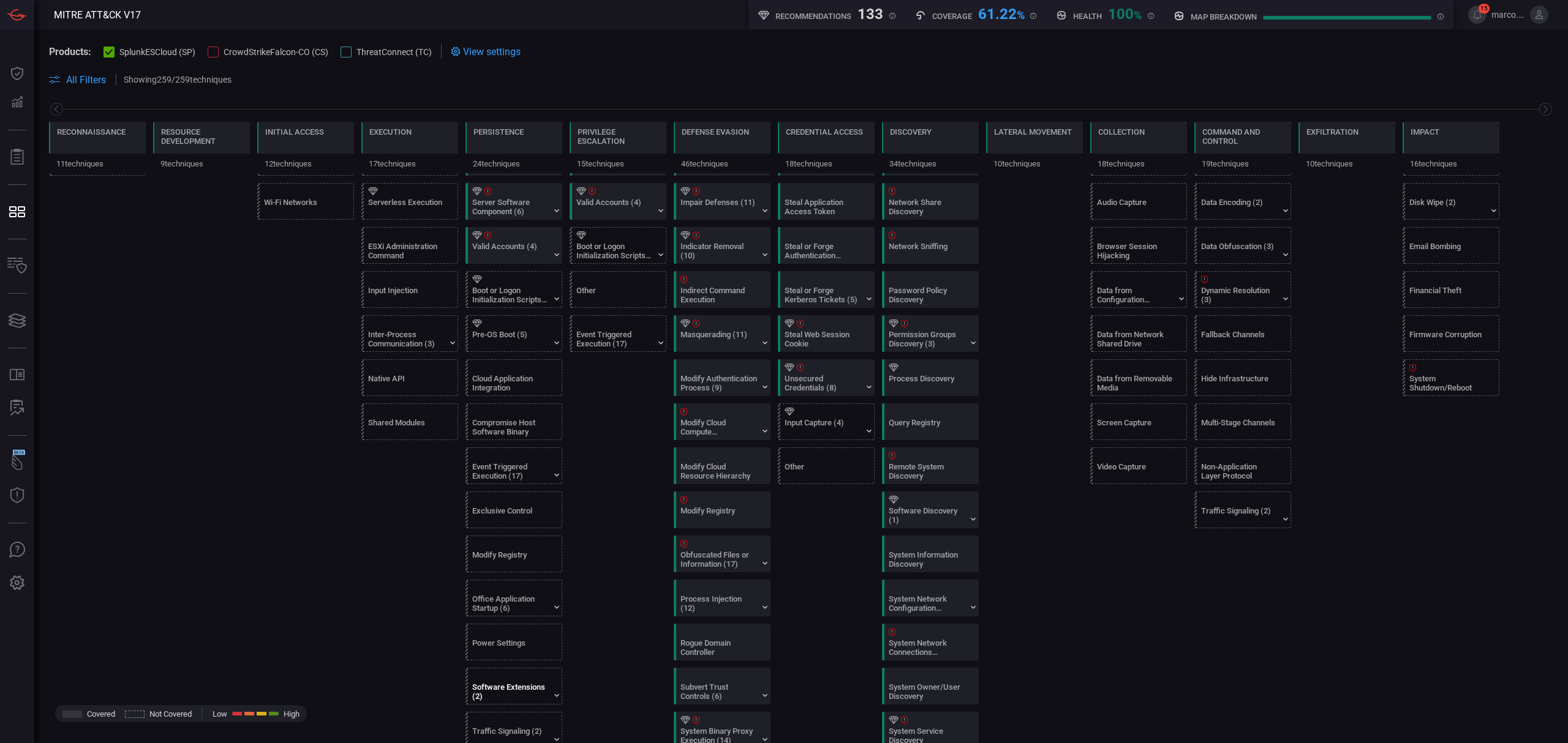
click at [527, 691] on div "Software Extensions (2)" at bounding box center [517, 686] width 96 height 36
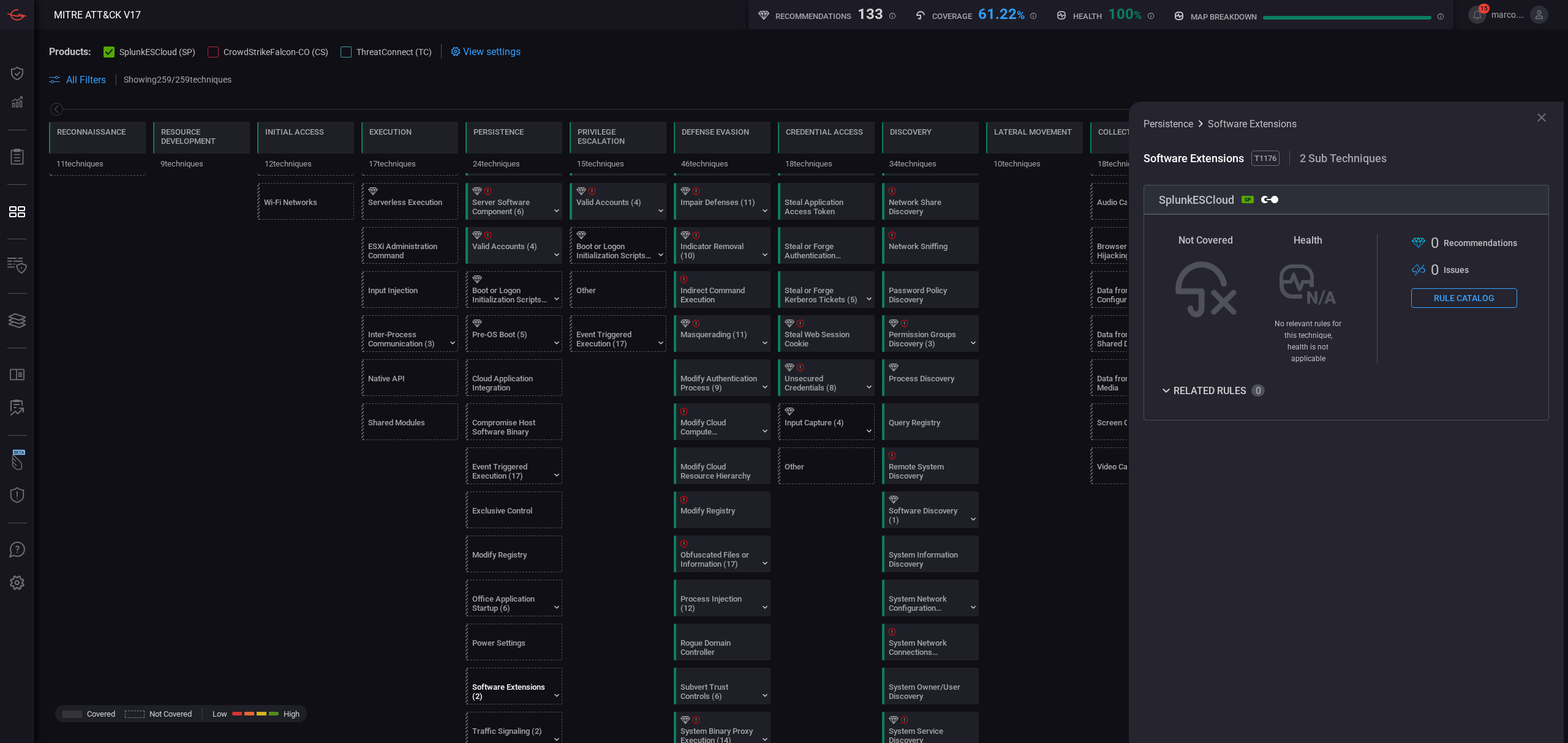
click at [106, 52] on icon at bounding box center [109, 52] width 8 height 8
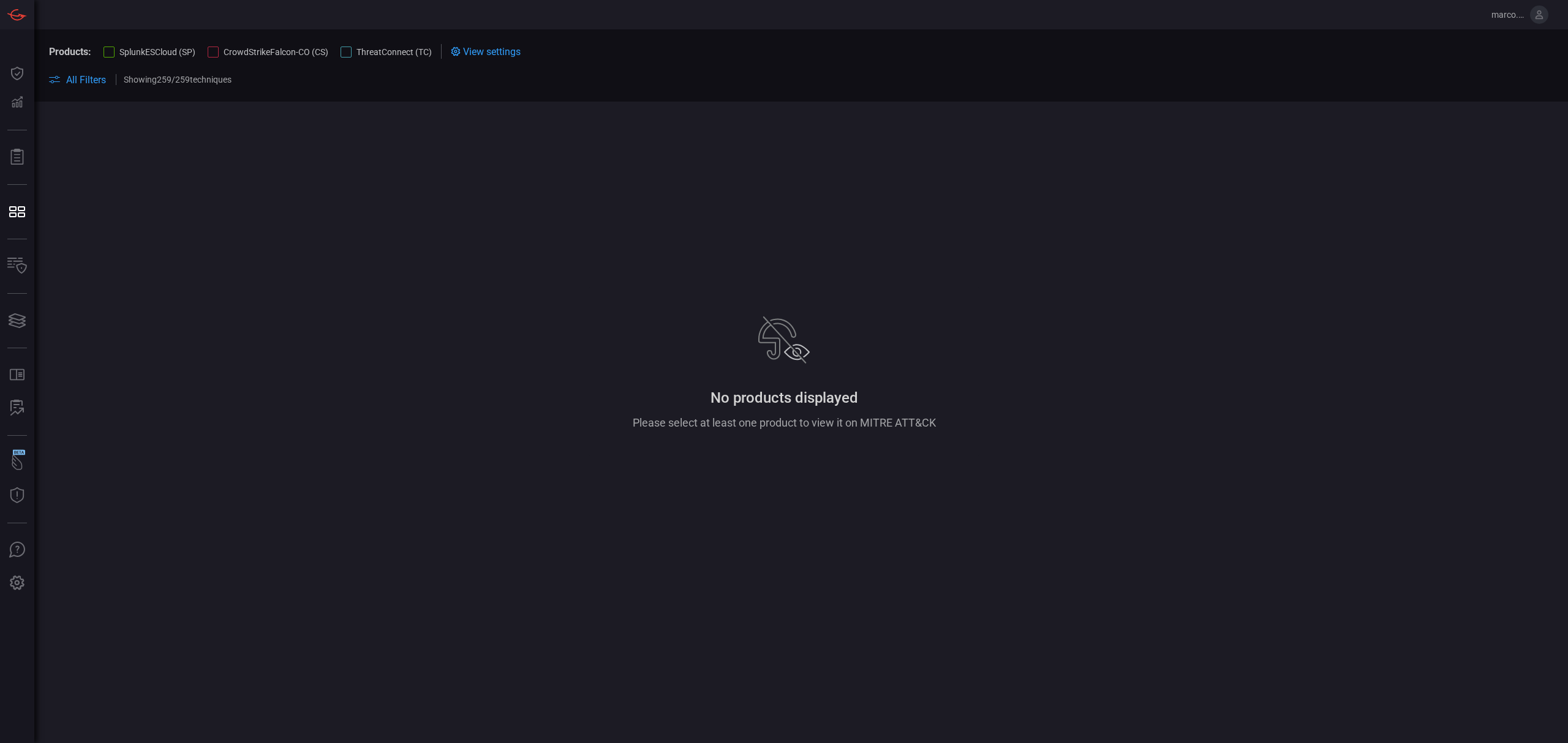
click at [219, 53] on button "CrowdStrikeFalcon-CO (CS)" at bounding box center [268, 52] width 121 height 13
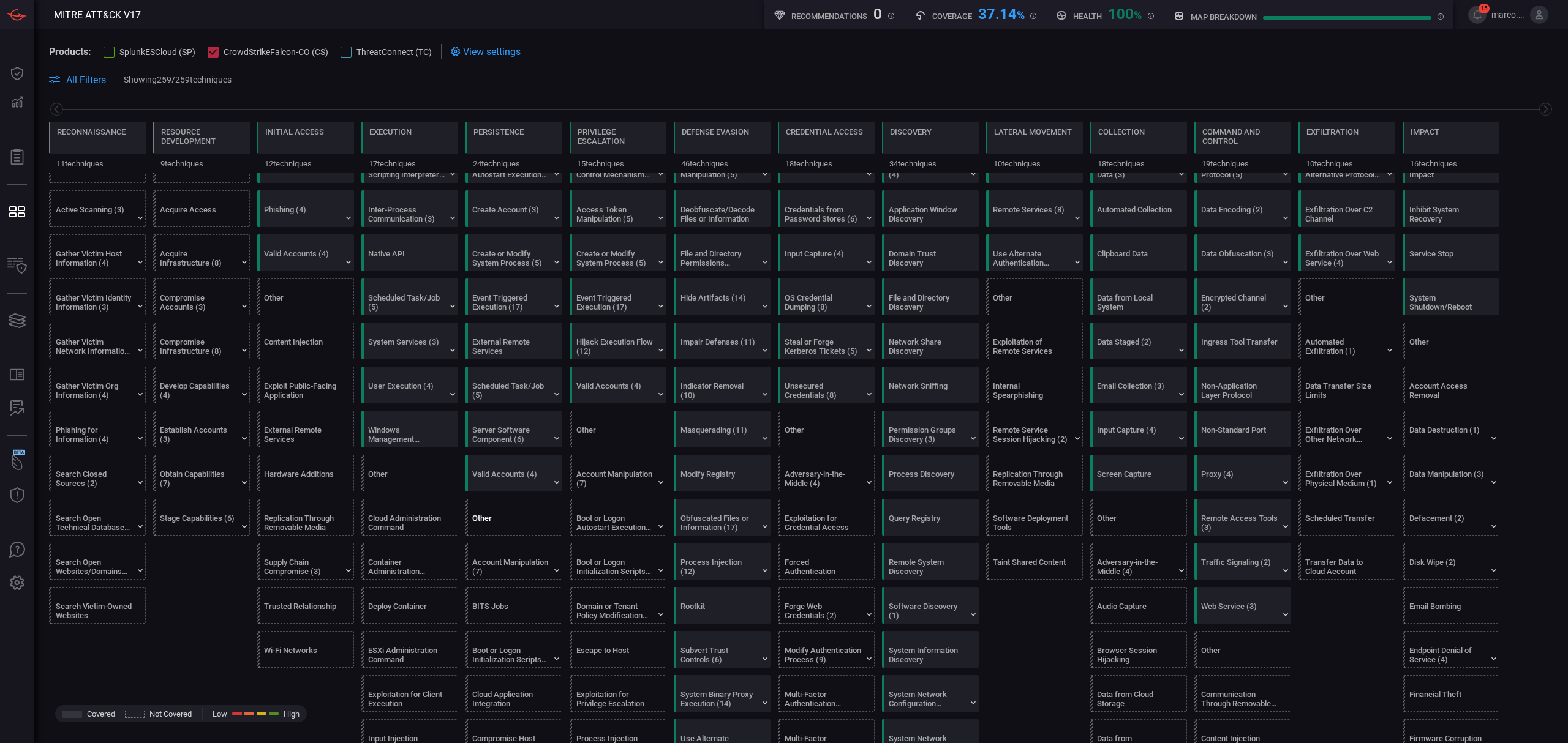
scroll to position [0, 0]
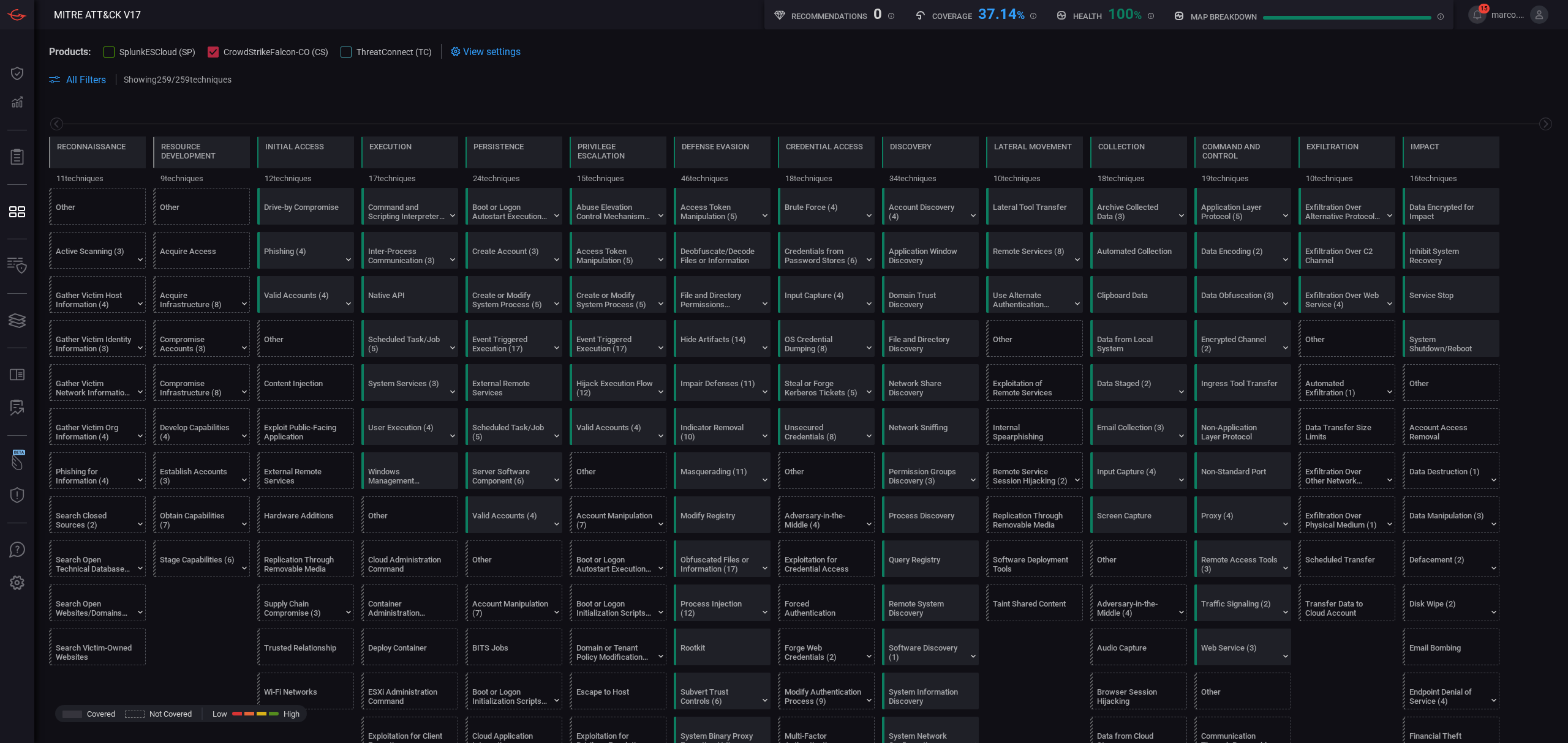
click at [211, 49] on icon at bounding box center [213, 52] width 8 height 8
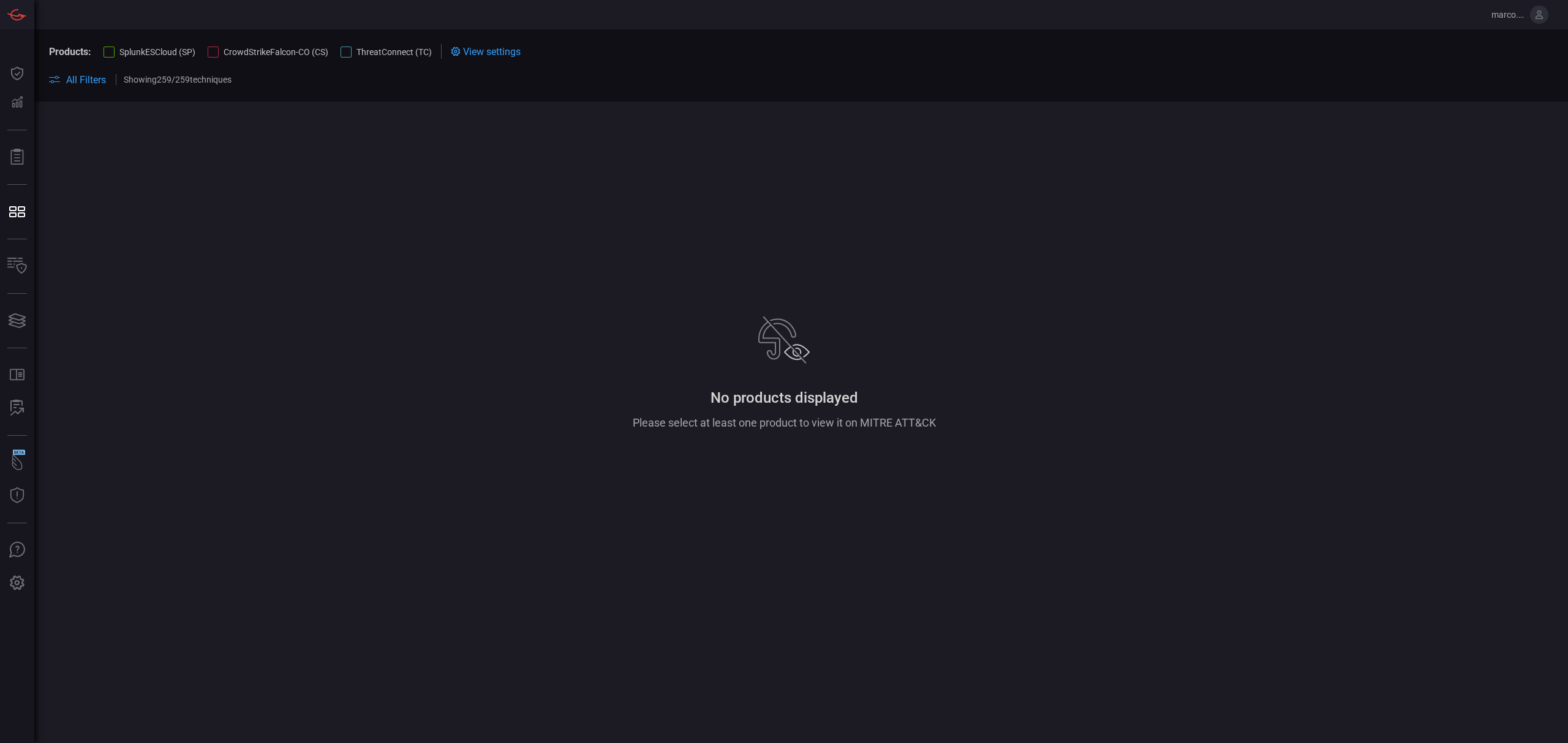
click at [348, 52] on div at bounding box center [346, 52] width 11 height 11
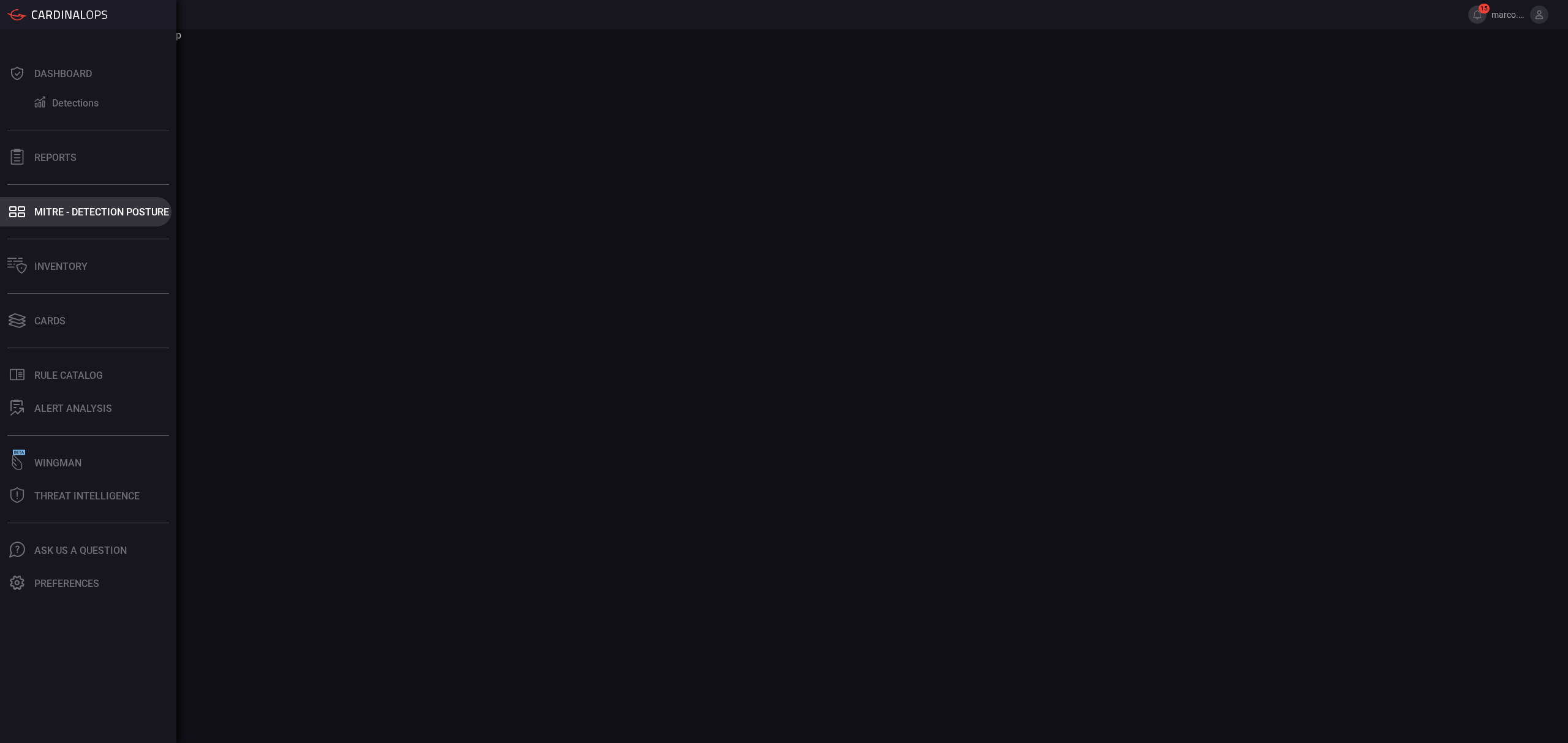
click at [69, 207] on div "MITRE - Detection Posture" at bounding box center [102, 212] width 135 height 12
click at [67, 261] on div "Inventory" at bounding box center [61, 267] width 54 height 12
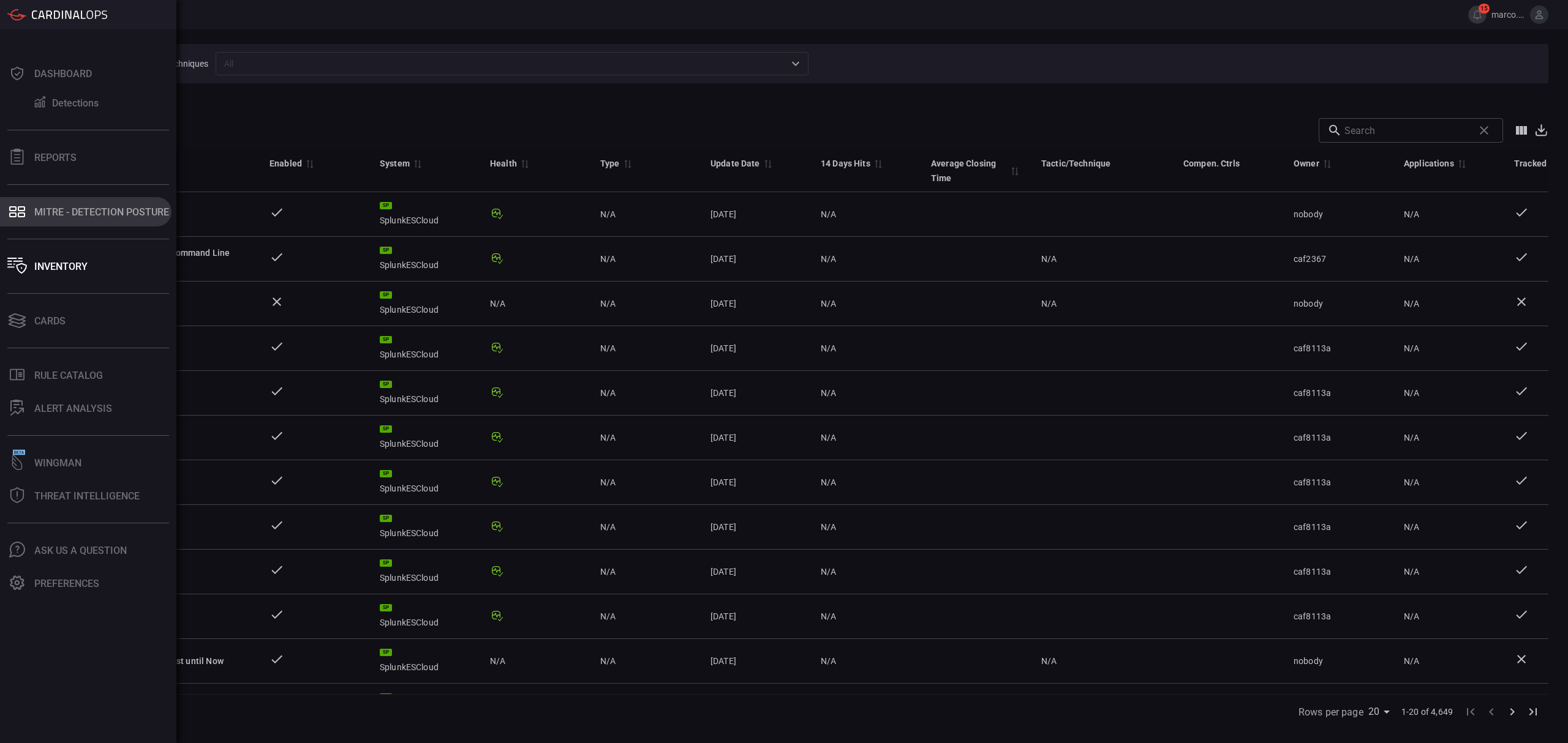
click at [59, 209] on div "MITRE - Detection Posture" at bounding box center [102, 212] width 135 height 12
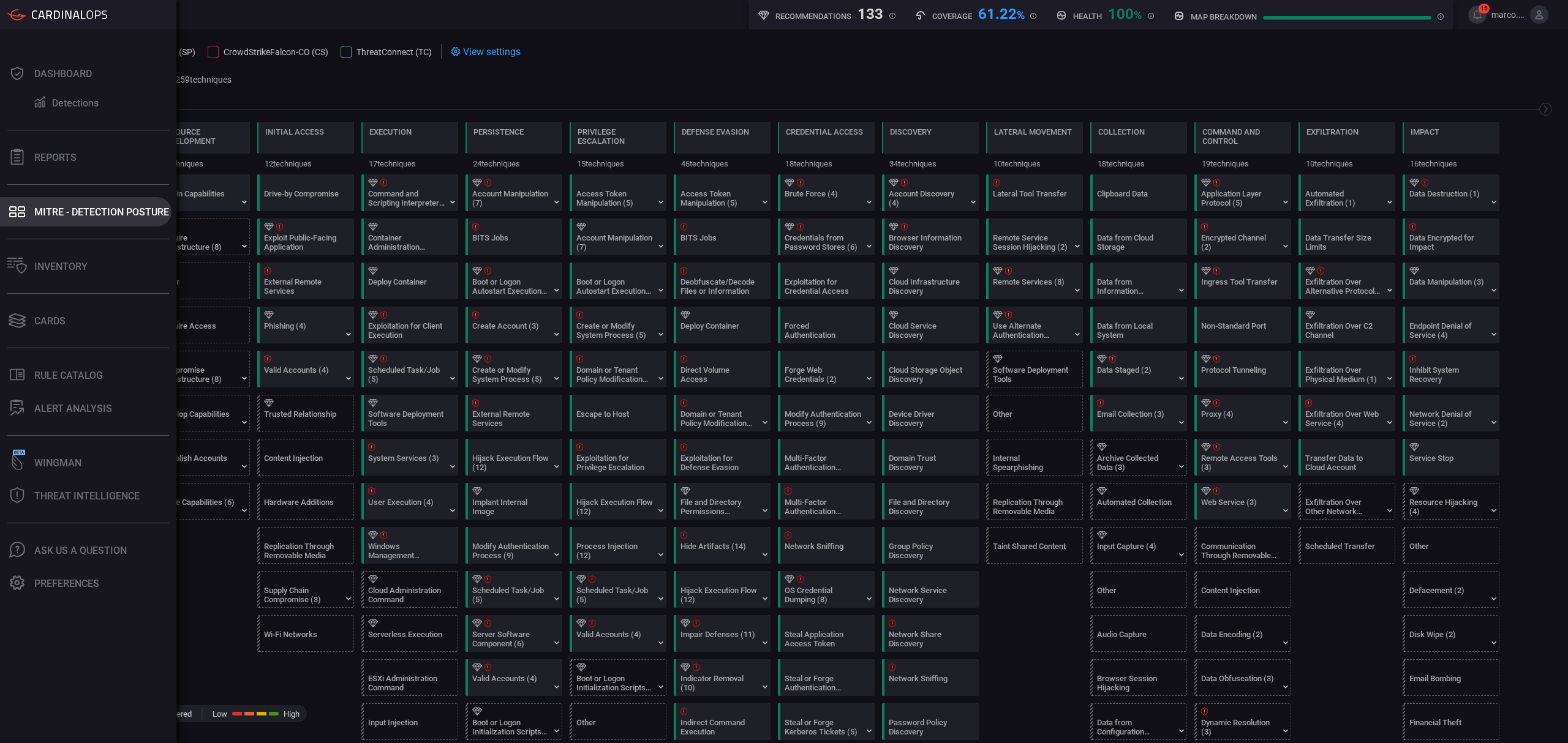
scroll to position [81, 0]
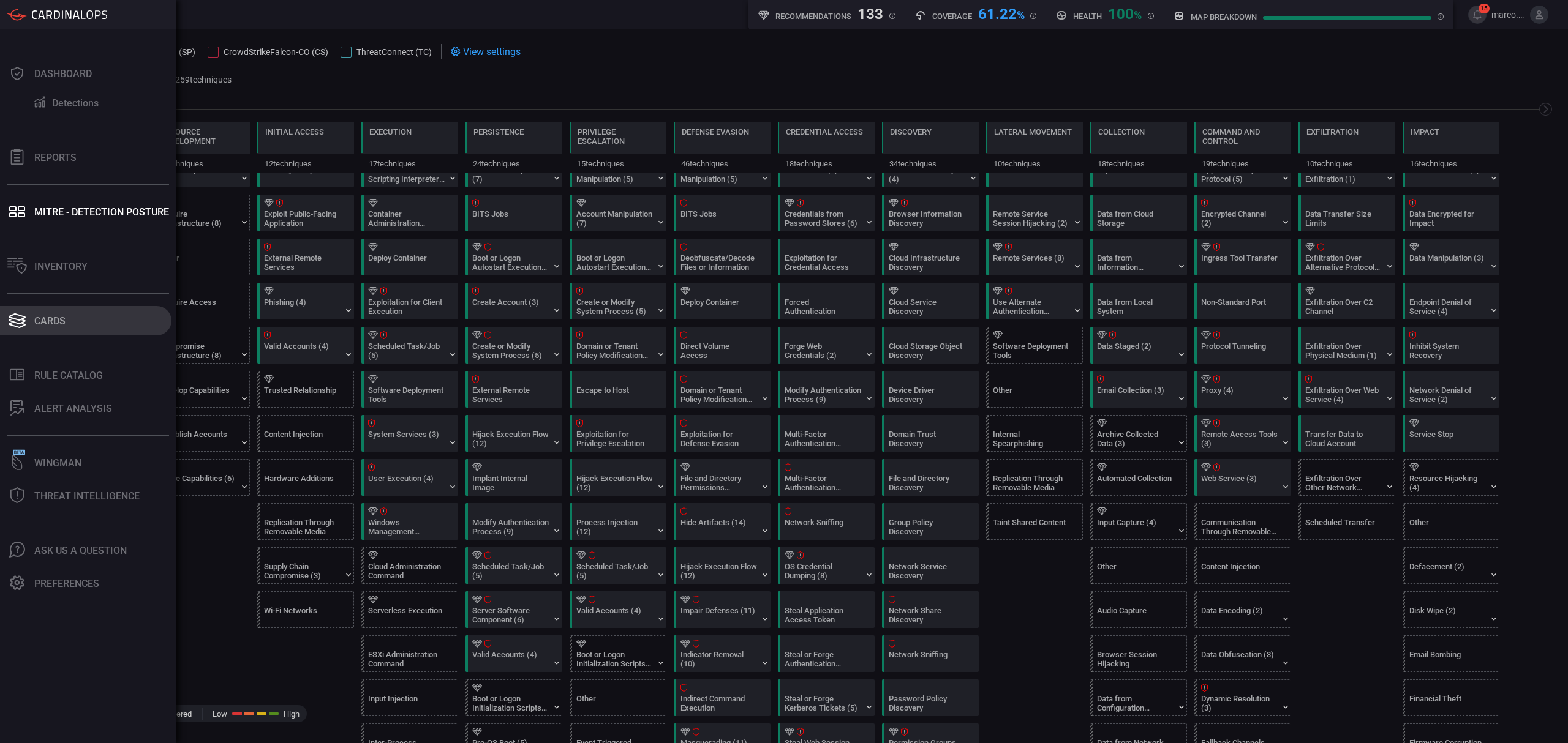
click at [74, 324] on button "Cards" at bounding box center [86, 320] width 172 height 29
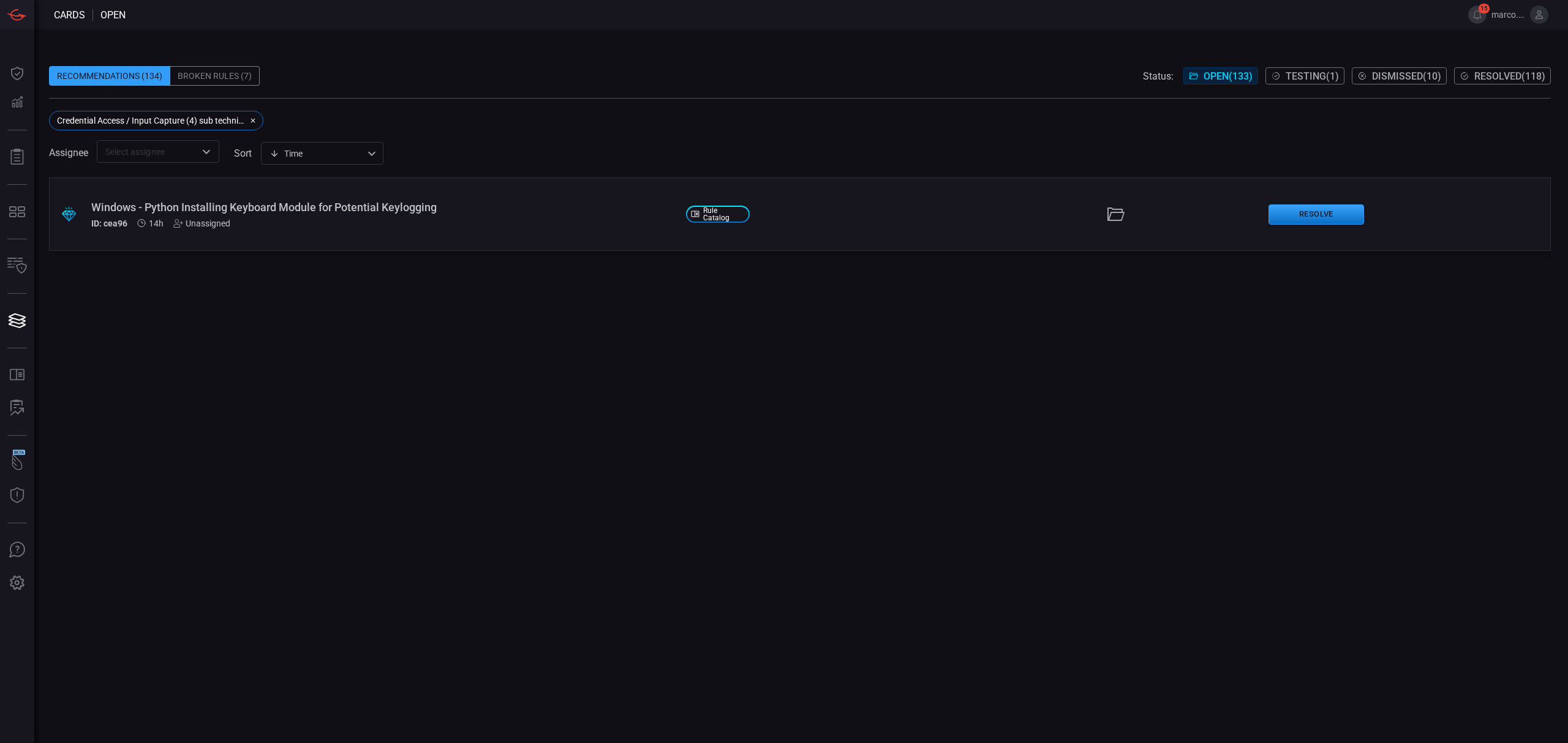
click at [1522, 67] on button "Resolved ( 118 )" at bounding box center [1502, 76] width 96 height 17
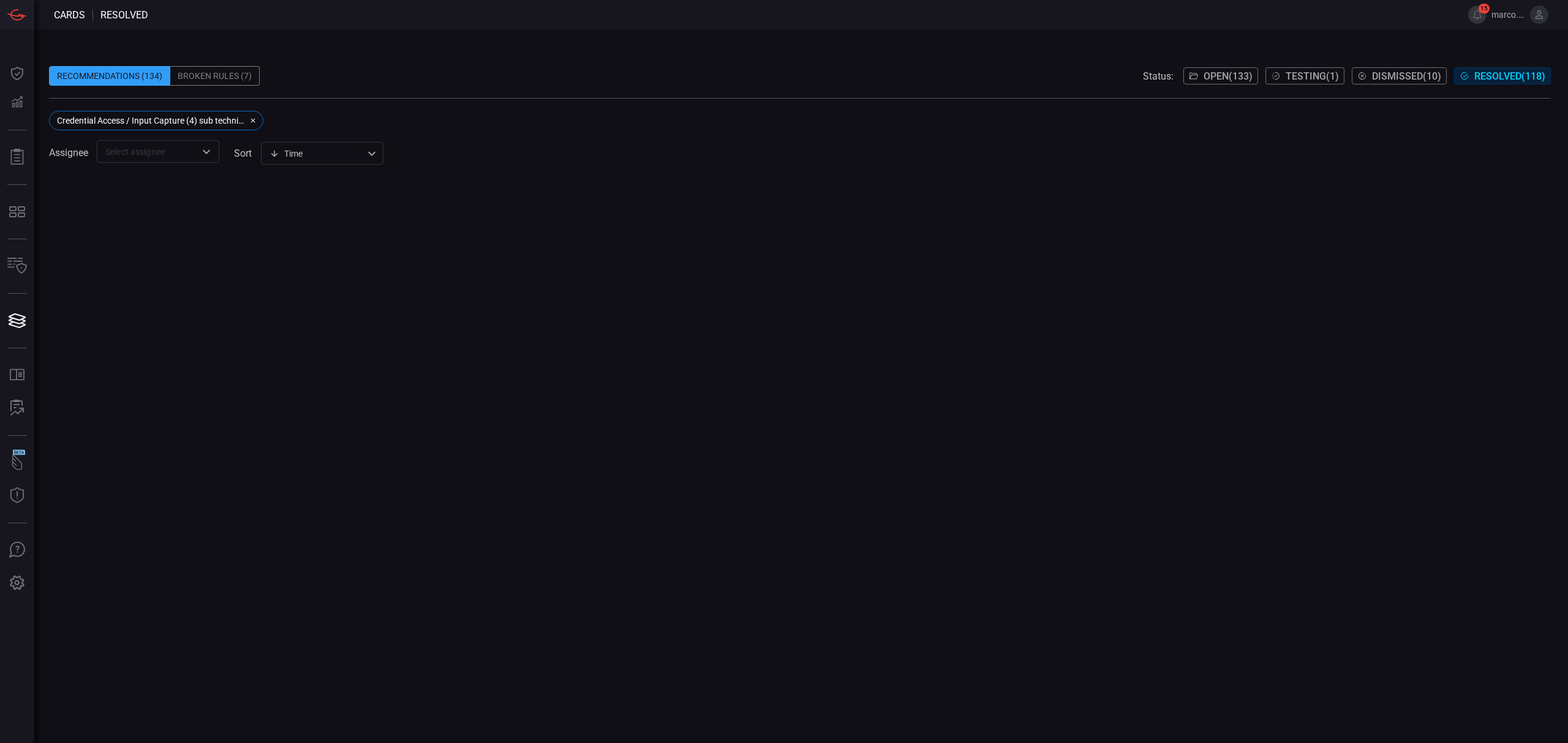
click at [250, 122] on icon "button" at bounding box center [252, 120] width 7 height 7
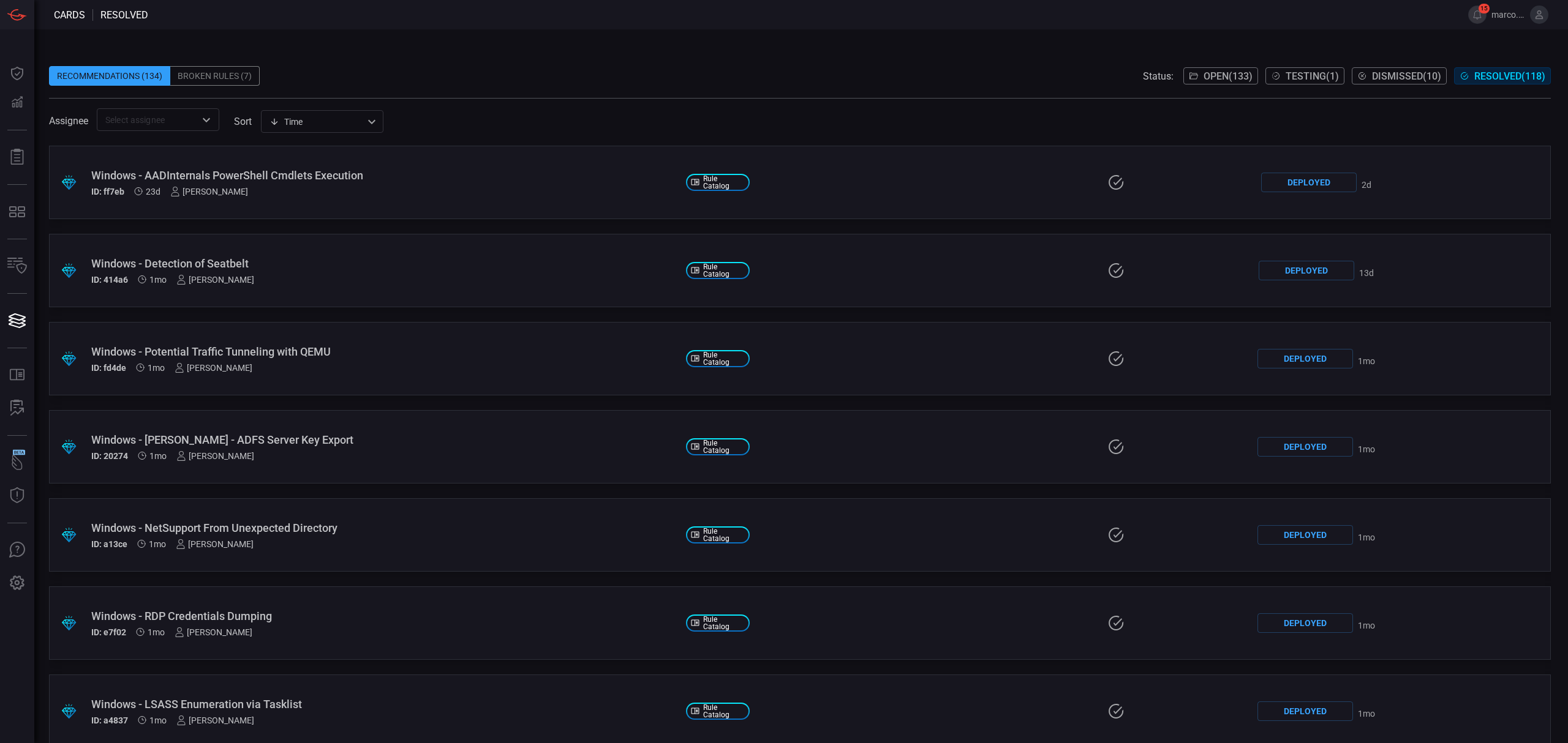
click at [703, 46] on div "Recommendations (134) Broken Rules (7) Status: Open ( 133 ) Testing ( 1 ) Dismi…" at bounding box center [801, 386] width 1534 height 714
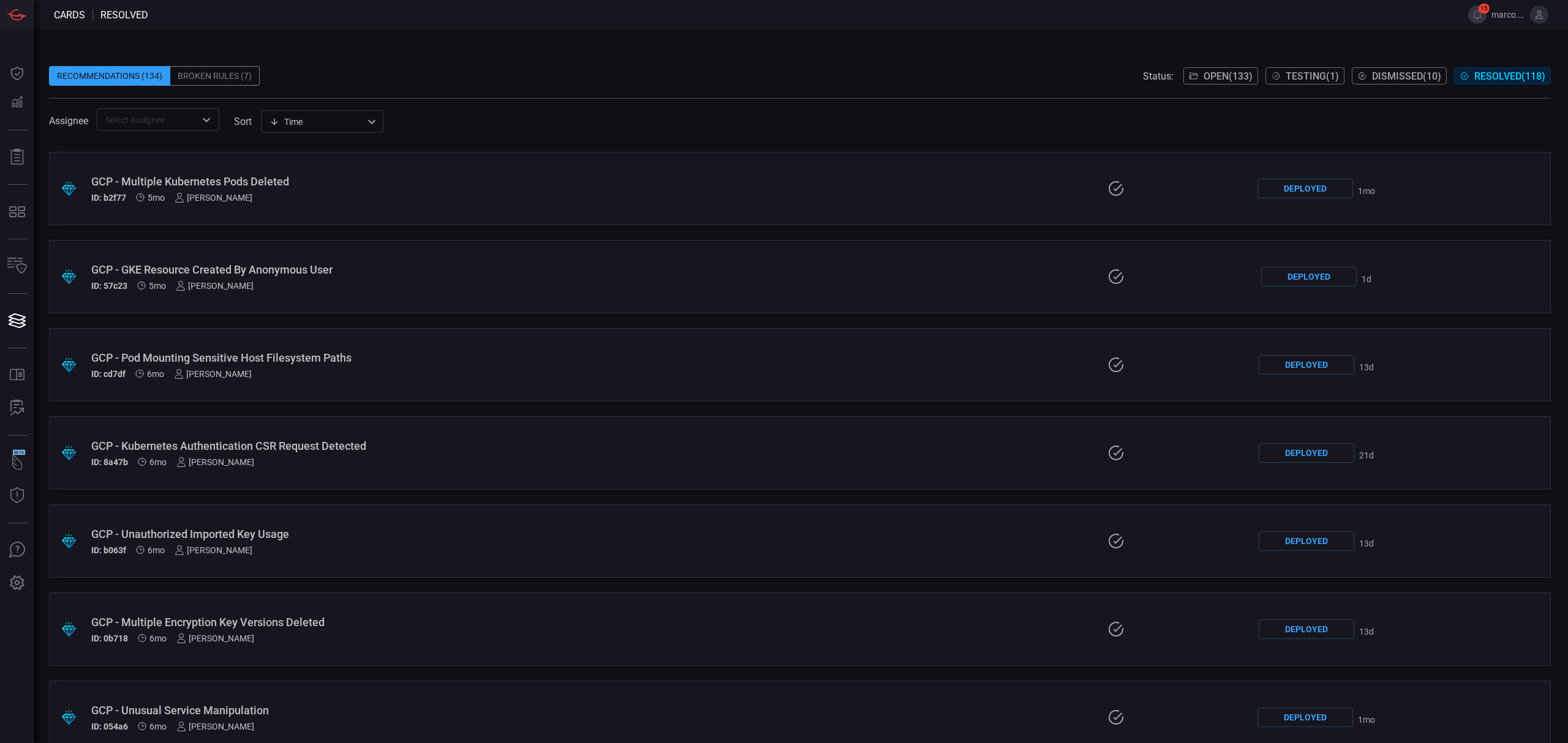
click at [351, 448] on div "GCP - Kubernetes Authentication CSR Request Detected" at bounding box center [383, 446] width 585 height 13
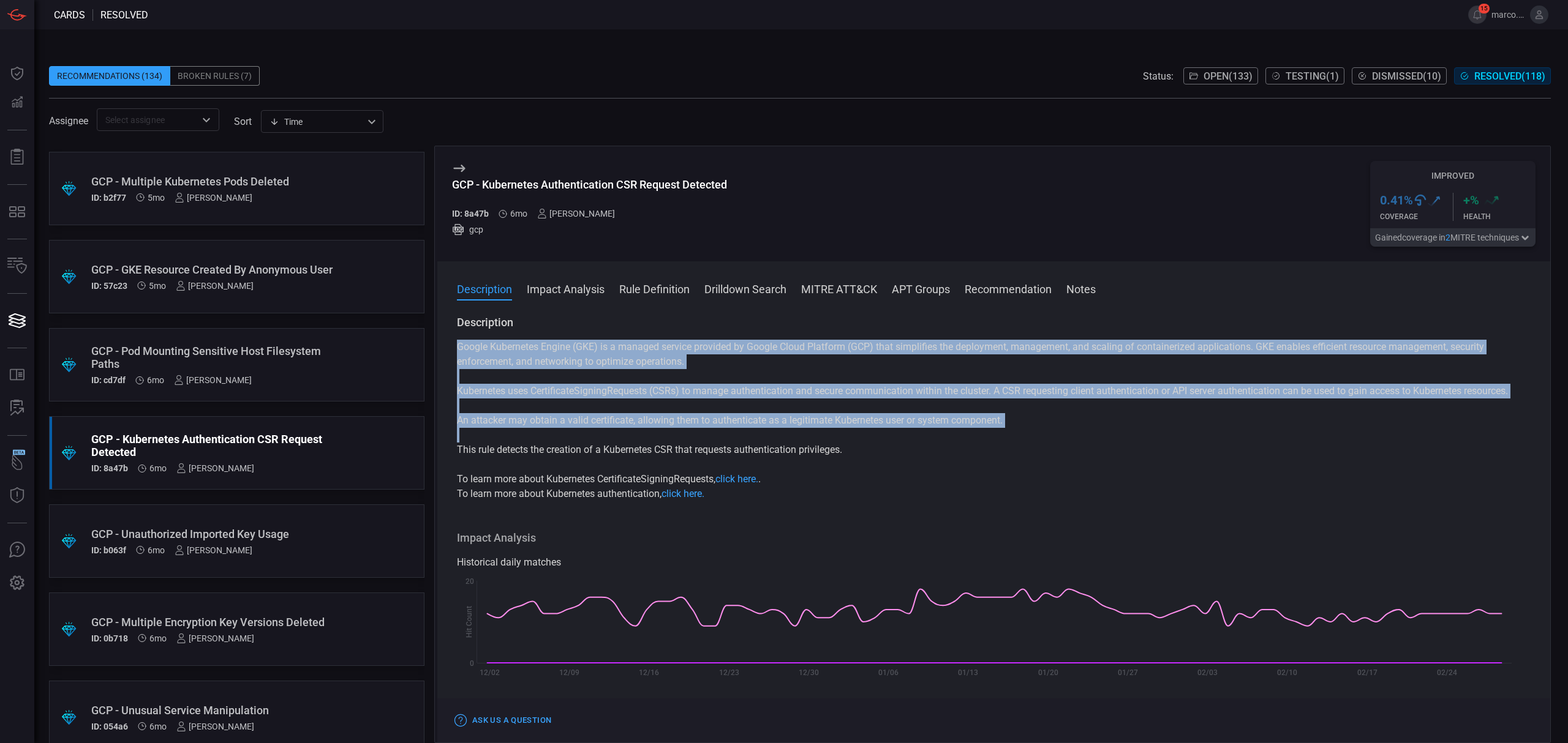
drag, startPoint x: 447, startPoint y: 339, endPoint x: 908, endPoint y: 478, distance: 481.5
click at [908, 478] on div "Description Google Kubernetes Engine (GKE) is a managed service provided by Goo…" at bounding box center [994, 526] width 1113 height 423
copy div "Google Kubernetes Engine (GKE) is a managed service provided by Google Cloud Pl…"
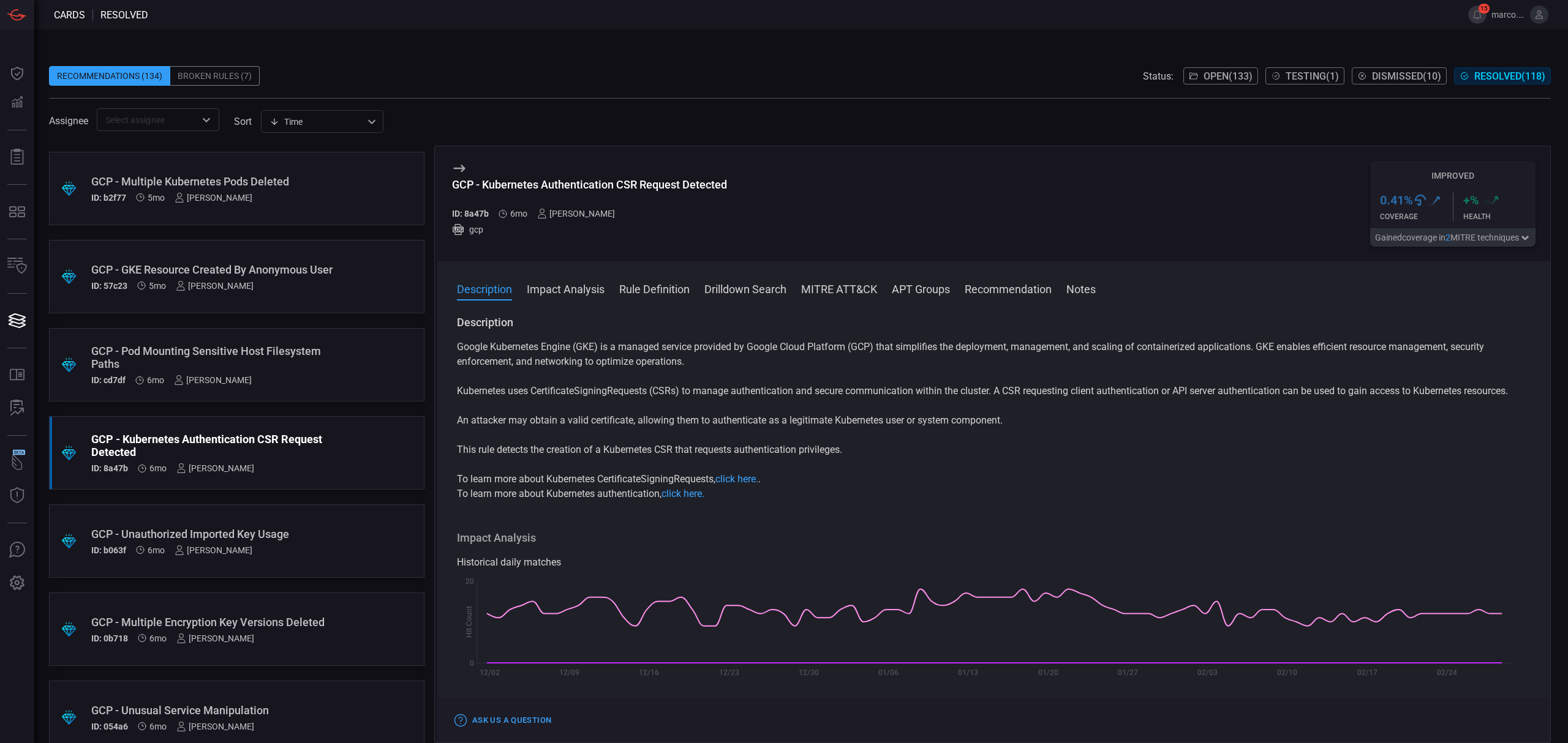
click at [1221, 71] on span "Open ( 133 )" at bounding box center [1228, 77] width 49 height 12
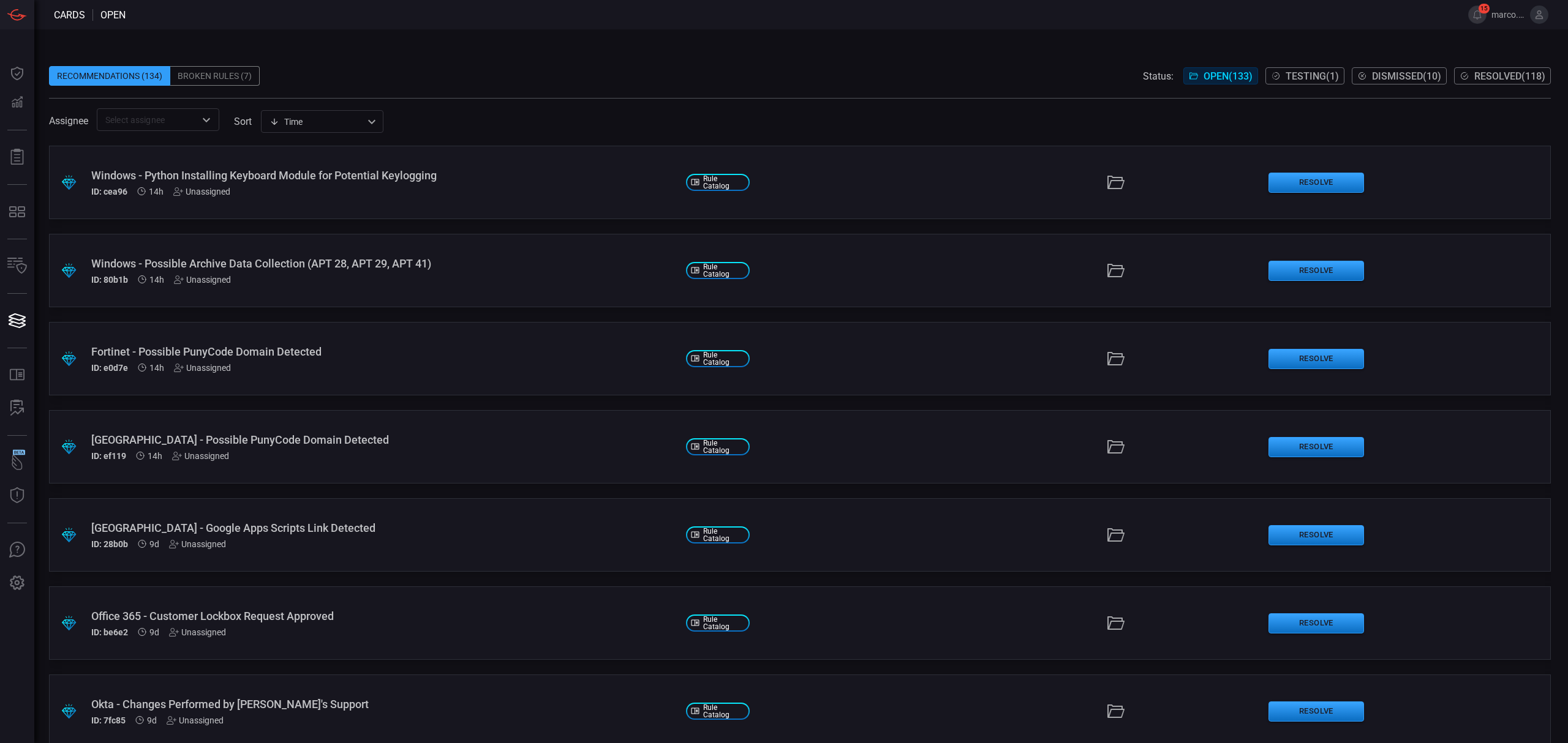
scroll to position [3079, 0]
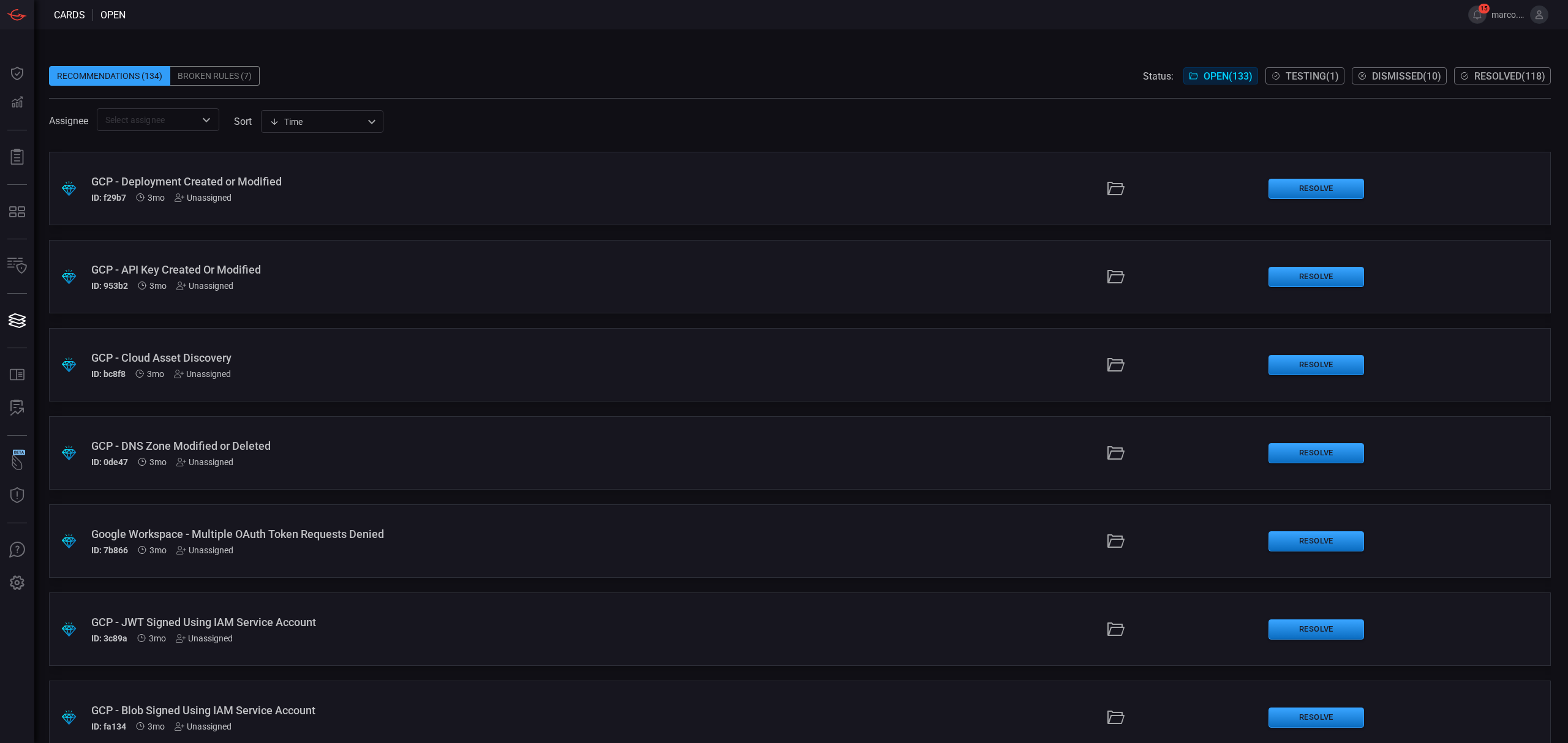
click at [219, 460] on div "Unassigned" at bounding box center [205, 462] width 57 height 10
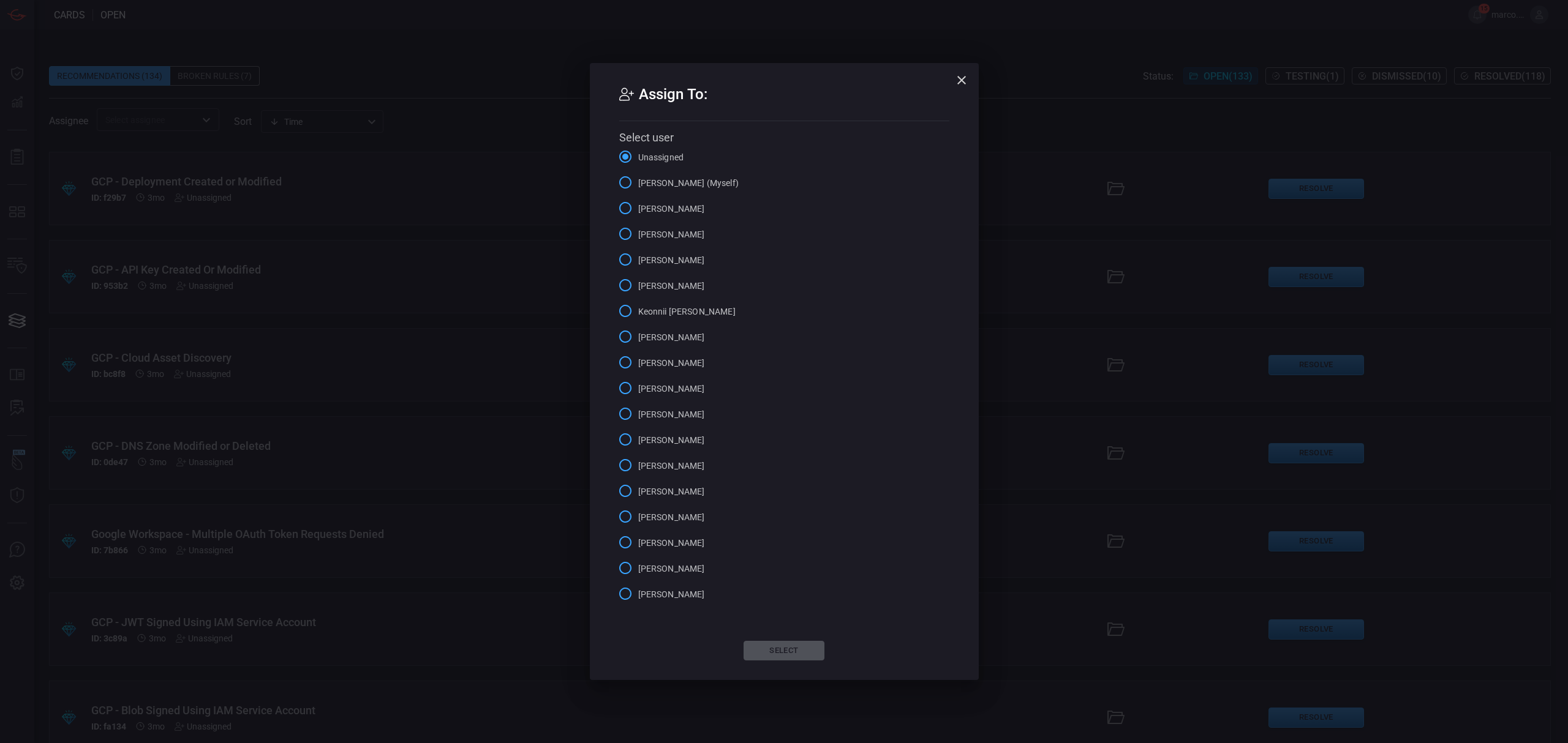
click at [665, 186] on span "[PERSON_NAME] (Myself)" at bounding box center [689, 183] width 100 height 13
click at [638, 186] on input "[PERSON_NAME] (Myself)" at bounding box center [625, 182] width 26 height 26
click at [783, 647] on button "Select" at bounding box center [784, 651] width 81 height 20
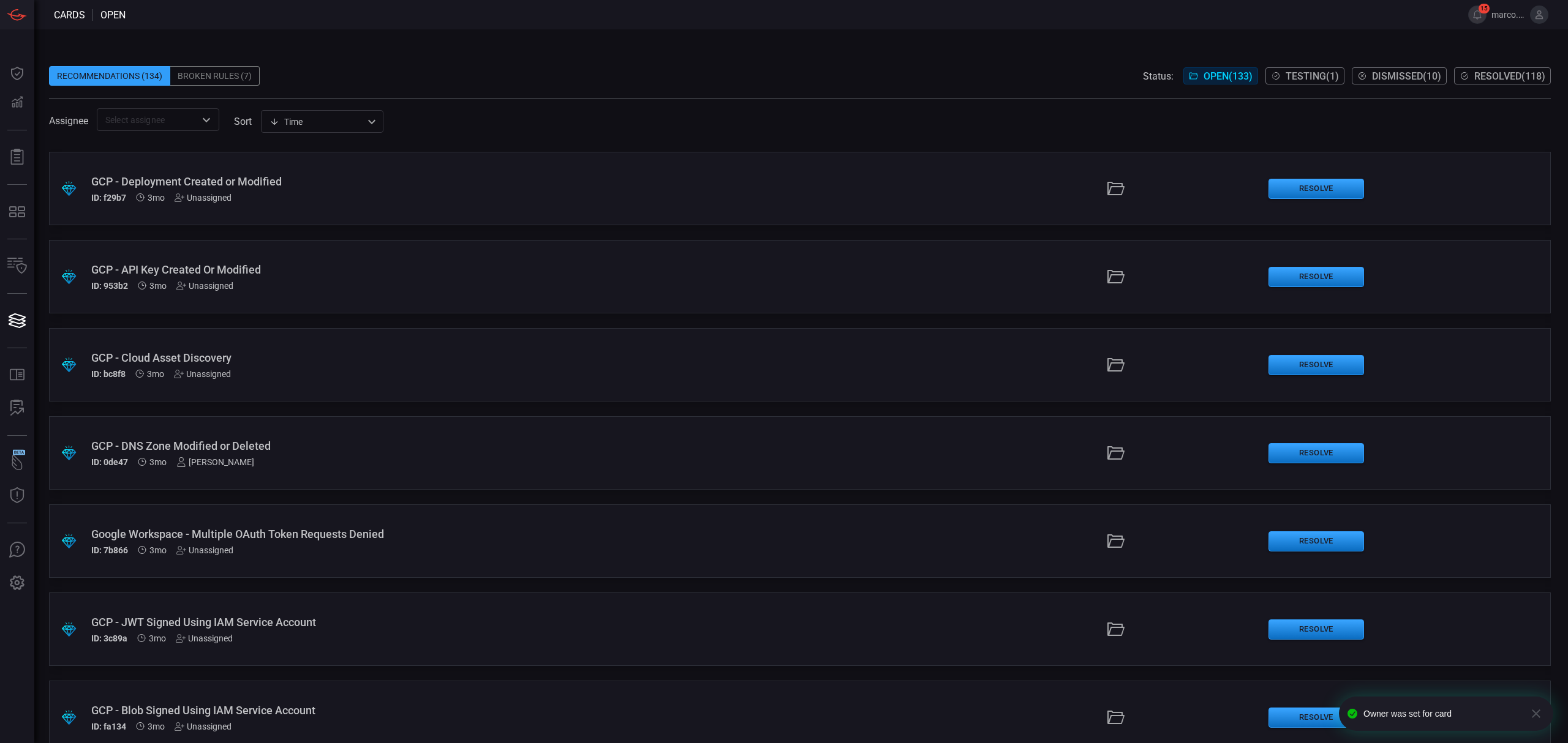
click at [310, 452] on div "GCP - DNS Zone Modified or Deleted ID: 0de47 3mo [PERSON_NAME]" at bounding box center [383, 454] width 585 height 28
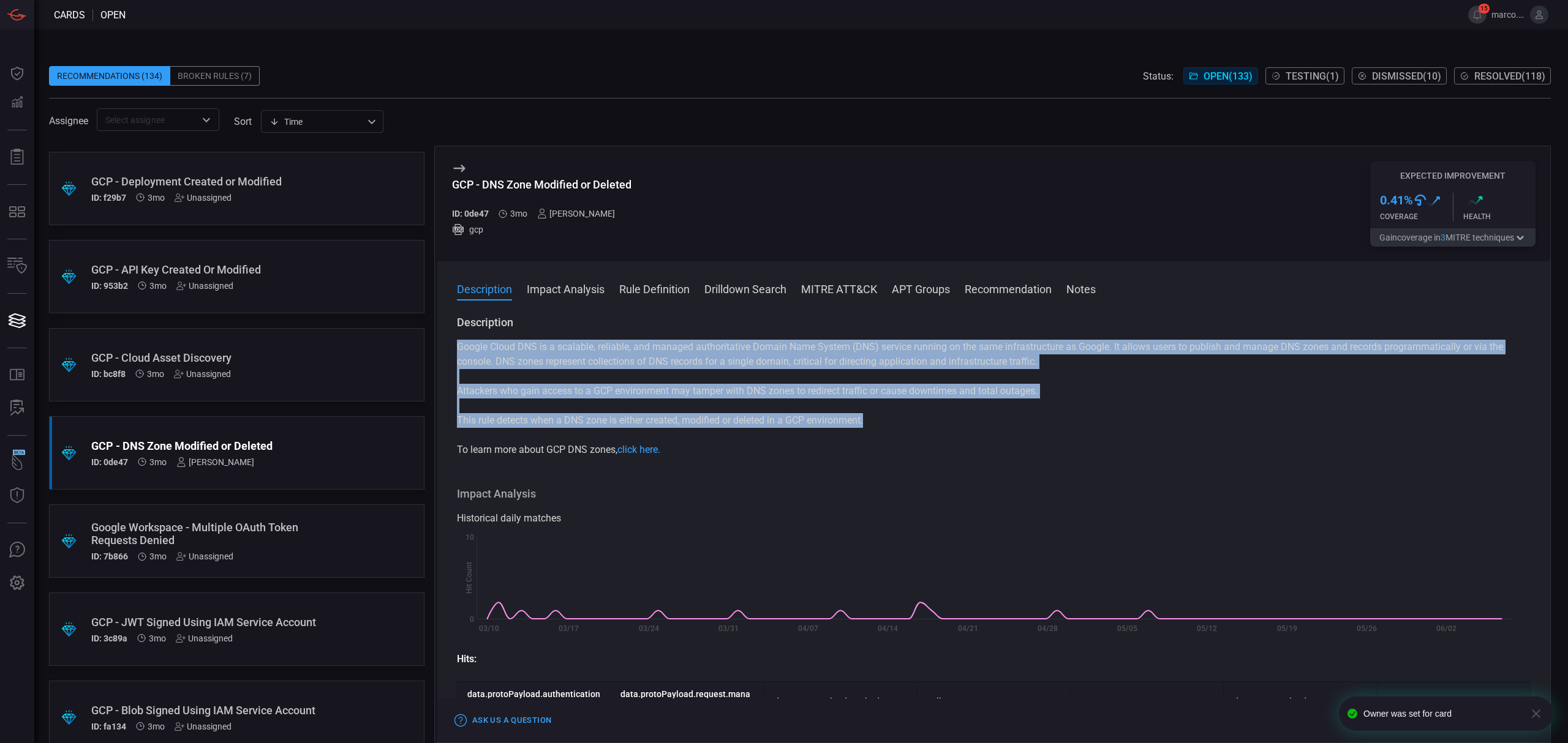
drag, startPoint x: 454, startPoint y: 343, endPoint x: 958, endPoint y: 427, distance: 511.0
click at [958, 427] on div "Description Google Cloud DNS is a scalable, reliable, and managed authoritative…" at bounding box center [994, 526] width 1113 height 423
copy div "Google Cloud DNS is a scalable, reliable, and managed authoritative Domain Name…"
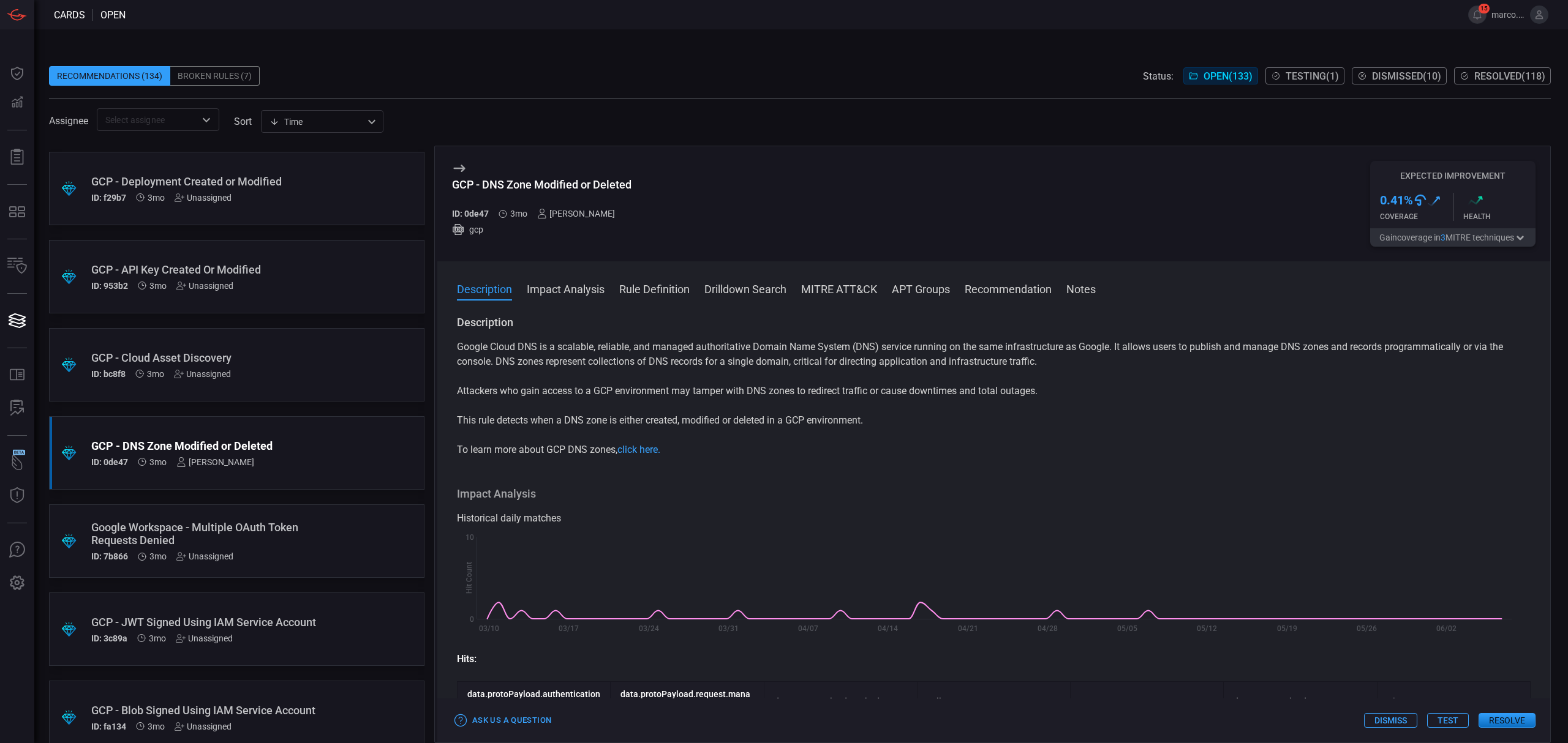
click at [404, 49] on span at bounding box center [800, 57] width 1502 height 18
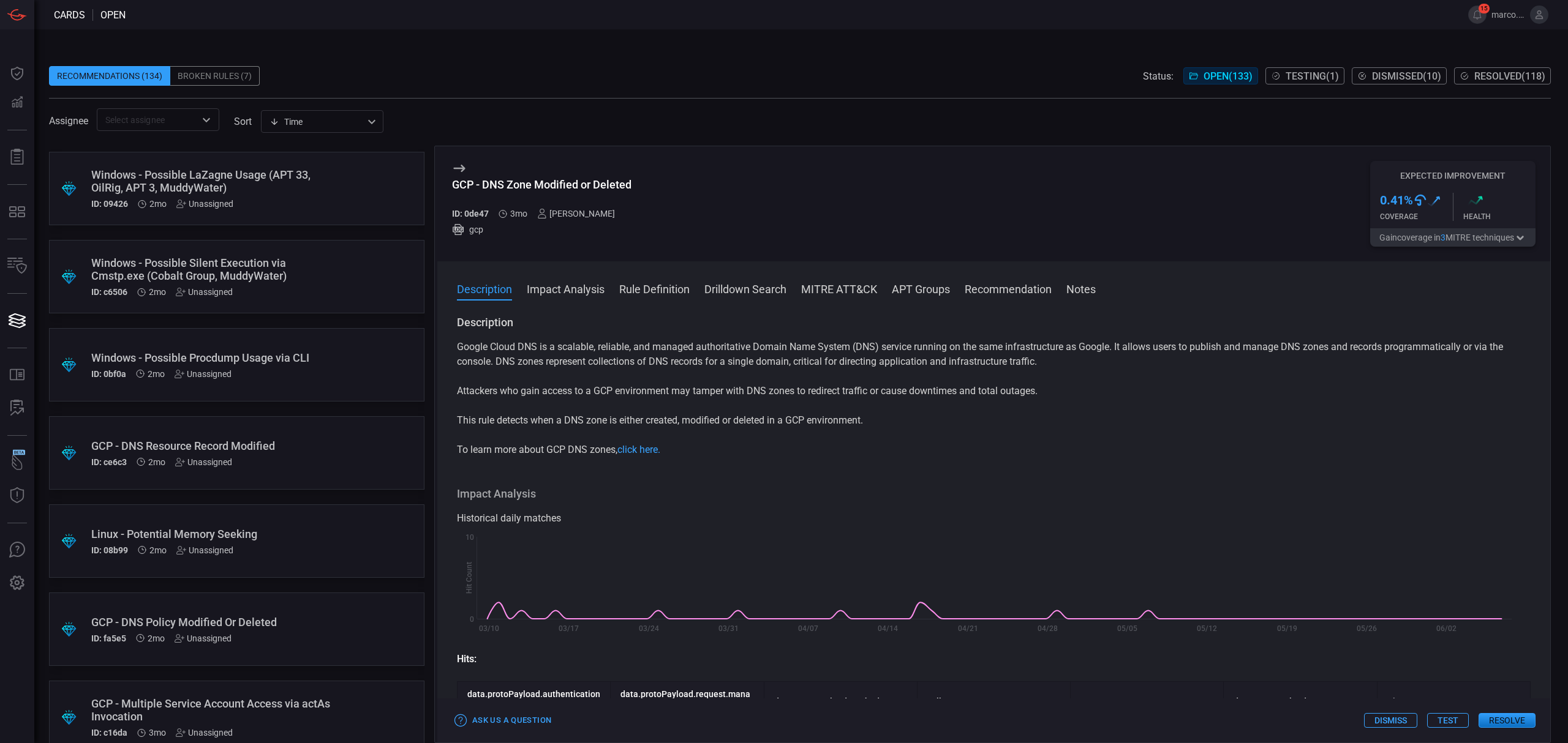
click at [213, 440] on div "GCP - DNS Resource Record Modified" at bounding box center [213, 446] width 244 height 13
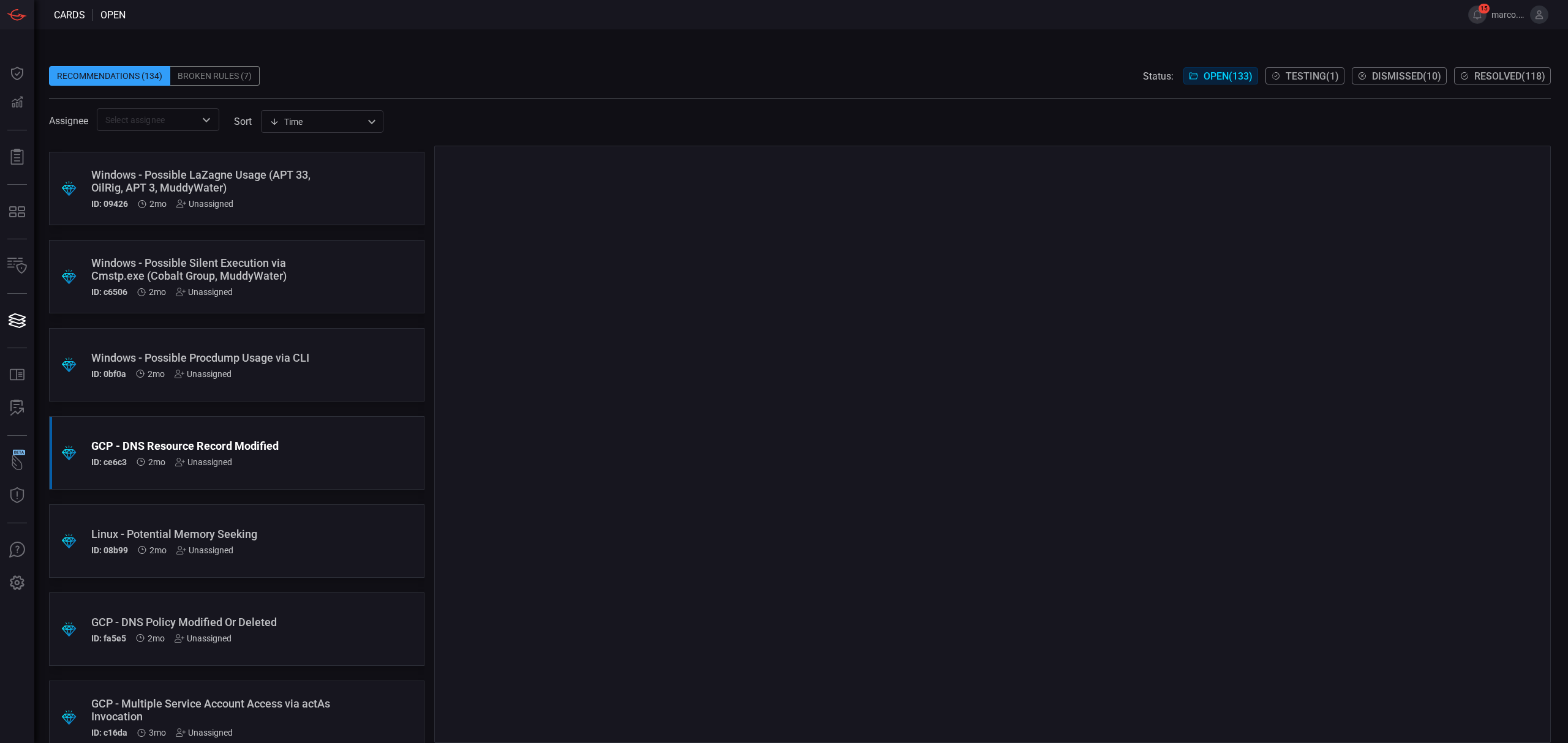
click at [196, 461] on div "Unassigned" at bounding box center [204, 462] width 57 height 10
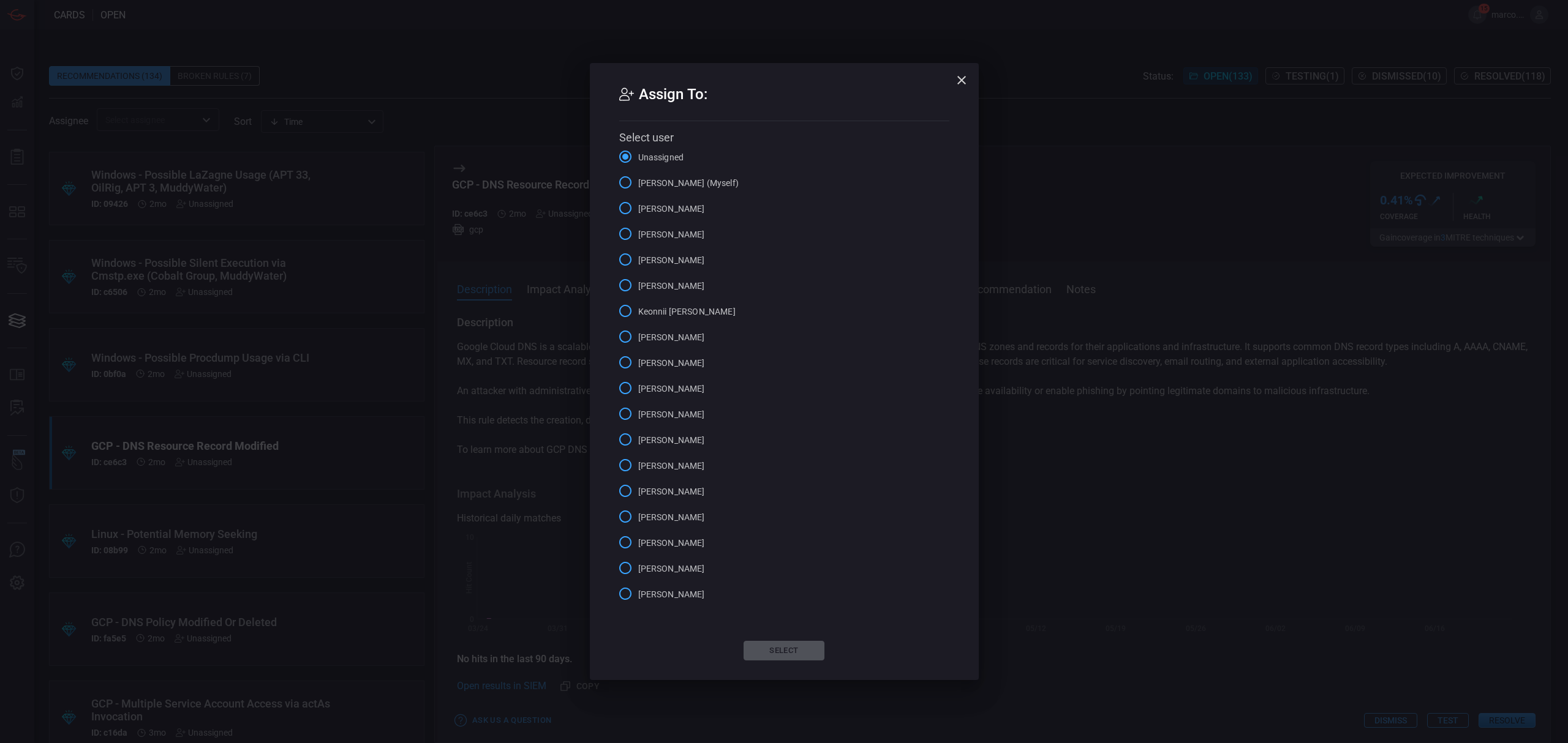
click at [667, 180] on span "[PERSON_NAME] (Myself)" at bounding box center [689, 183] width 100 height 13
click at [638, 180] on input "[PERSON_NAME] (Myself)" at bounding box center [625, 182] width 26 height 26
click at [751, 653] on button "Select" at bounding box center [784, 651] width 81 height 20
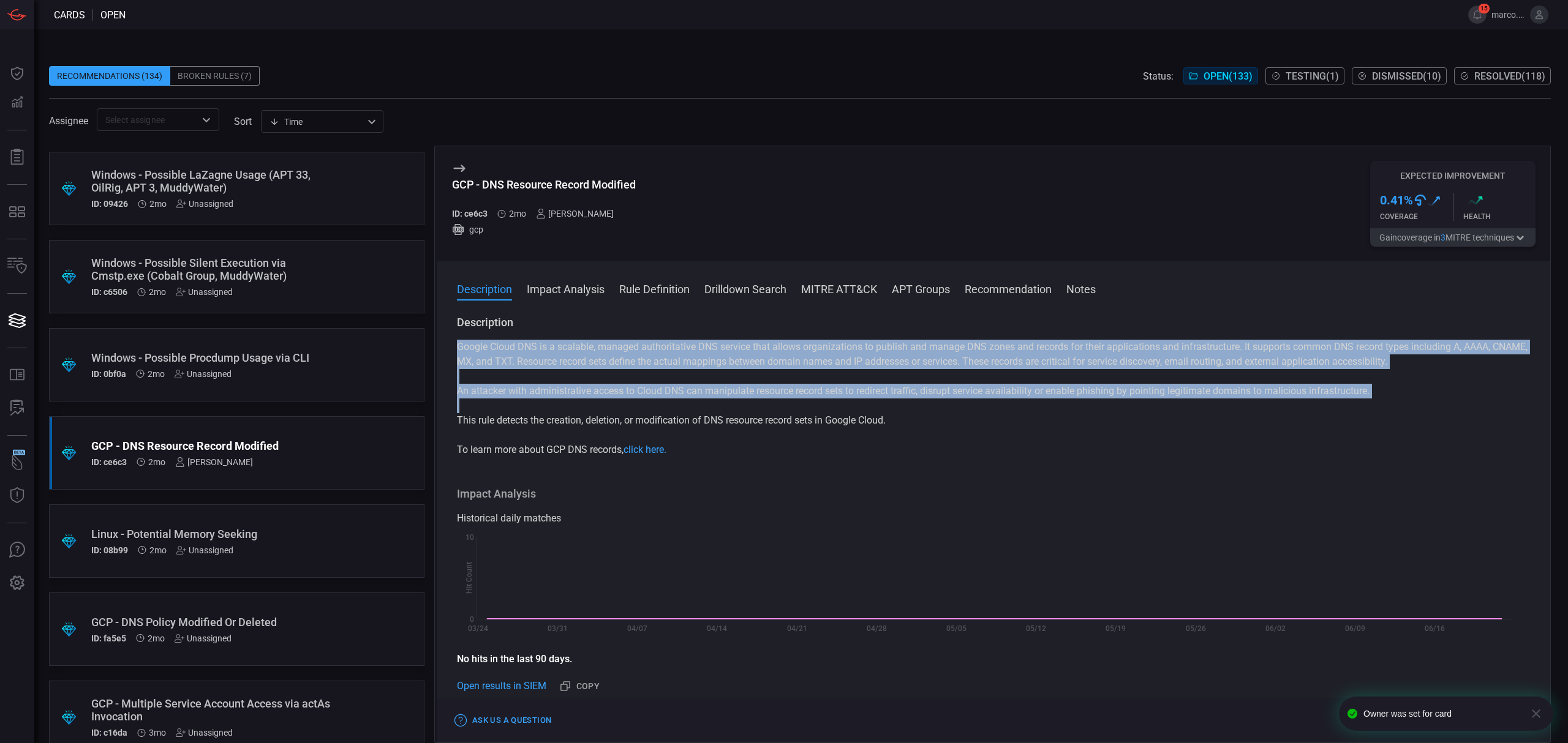
drag, startPoint x: 452, startPoint y: 339, endPoint x: 883, endPoint y: 437, distance: 442.0
click at [883, 437] on div "Description Google Cloud DNS is a scalable, managed authoritative DNS service t…" at bounding box center [994, 526] width 1113 height 423
copy div "Google Cloud DNS is a scalable, managed authoritative DNS service that allows o…"
